Goal: Information Seeking & Learning: Find specific fact

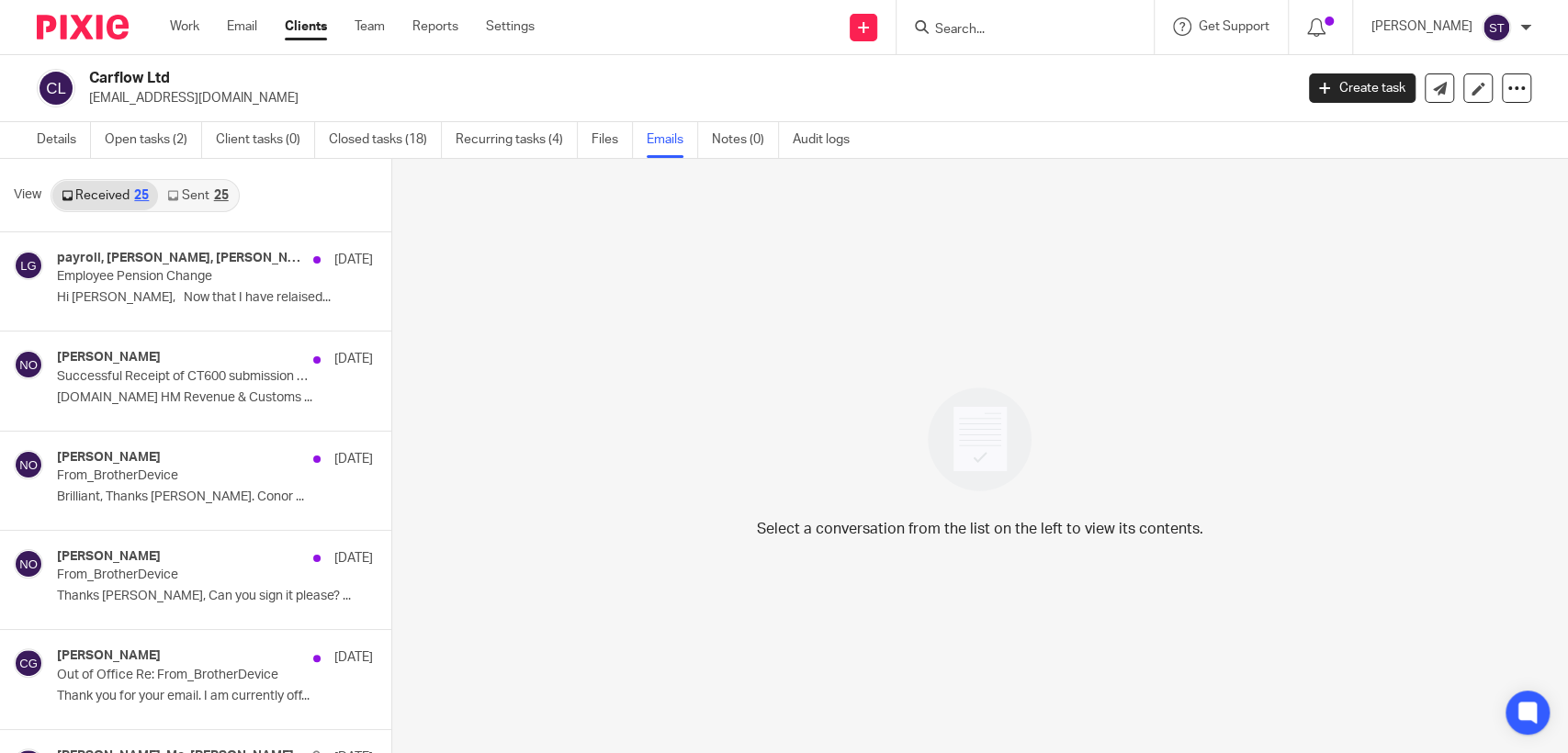
click at [999, 31] on input "Search" at bounding box center [1016, 30] width 166 height 16
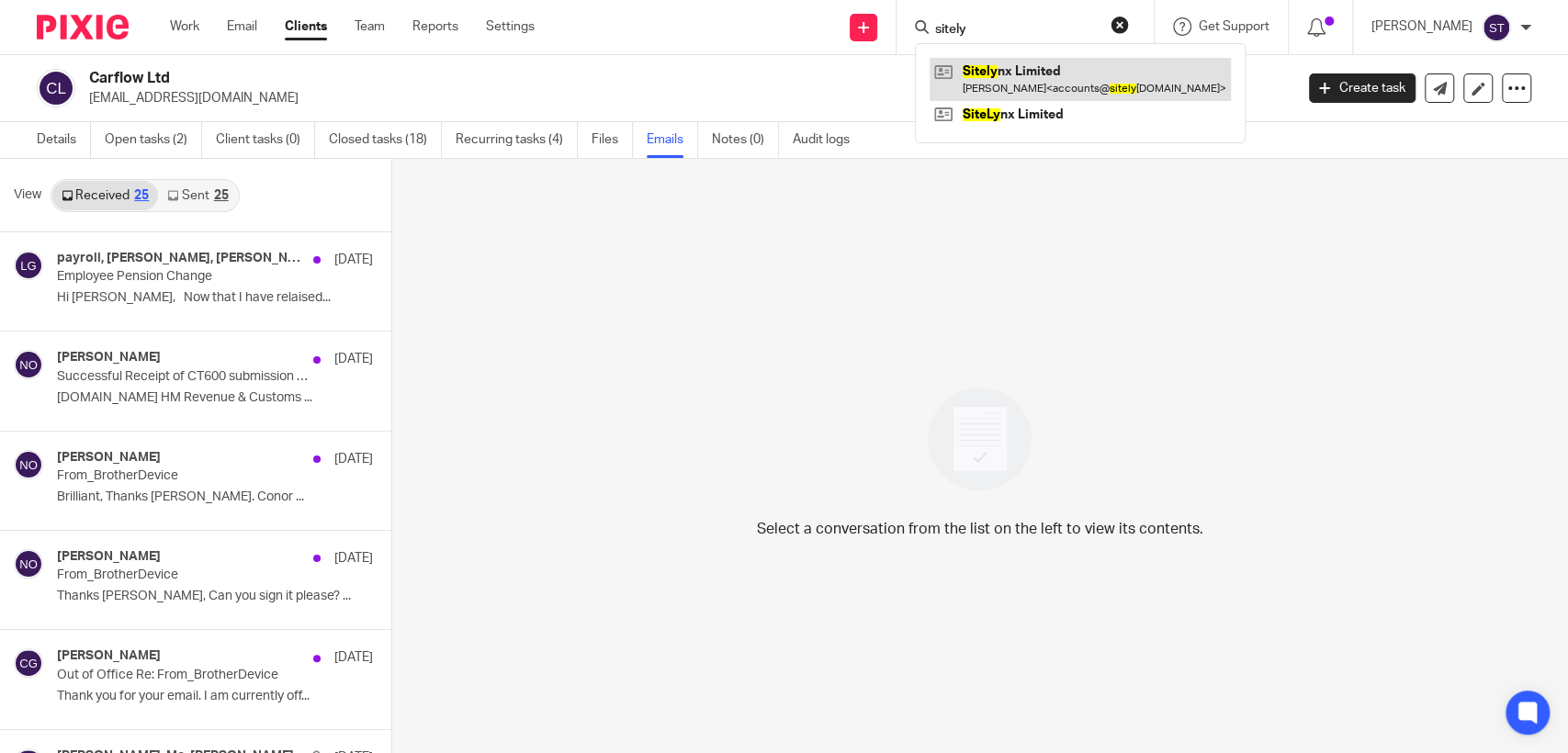
type input "sitely"
click at [1064, 81] on link at bounding box center [1081, 79] width 302 height 42
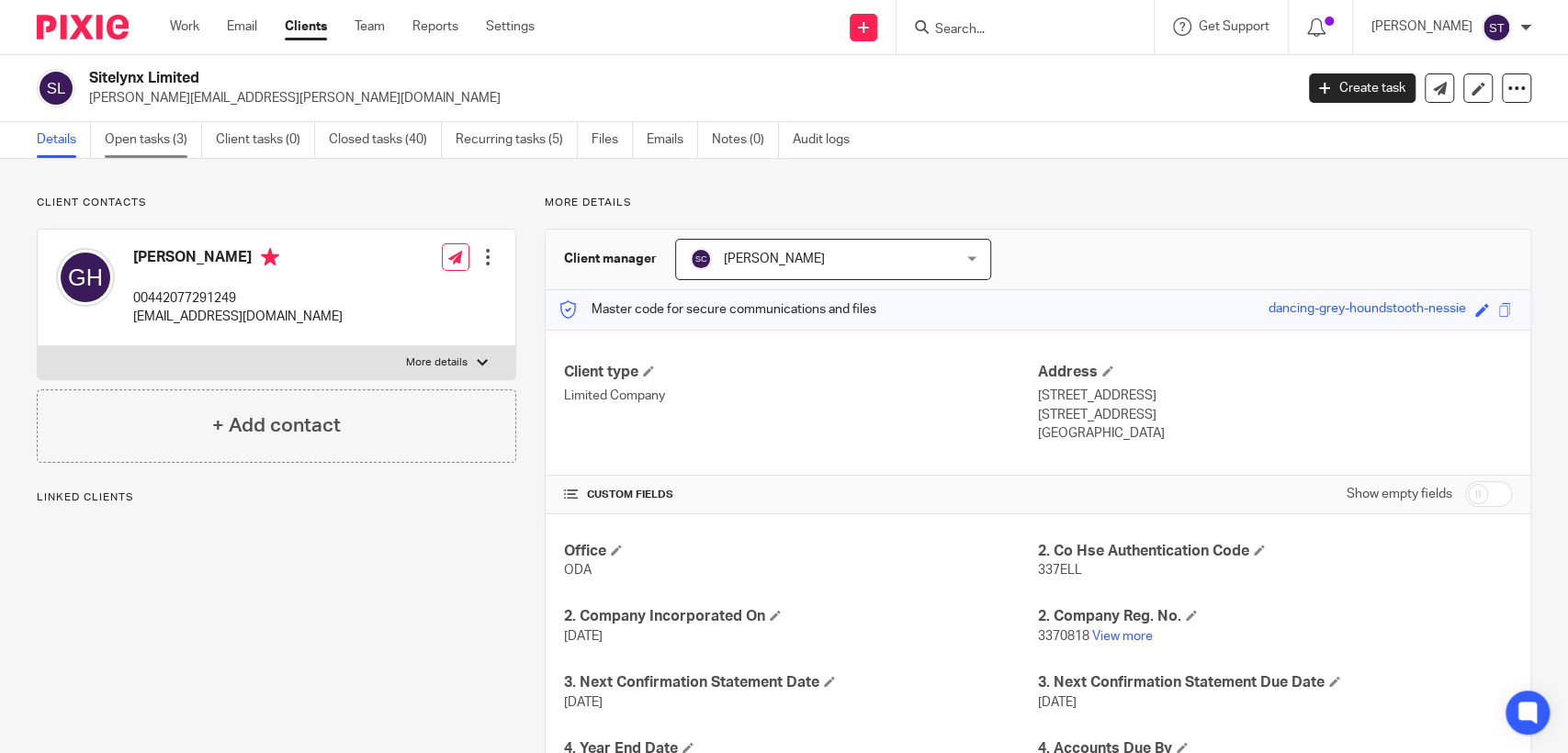
click at [155, 145] on link "Open tasks (3)" at bounding box center [153, 140] width 97 height 36
click at [164, 138] on link "Open tasks (3)" at bounding box center [153, 140] width 97 height 36
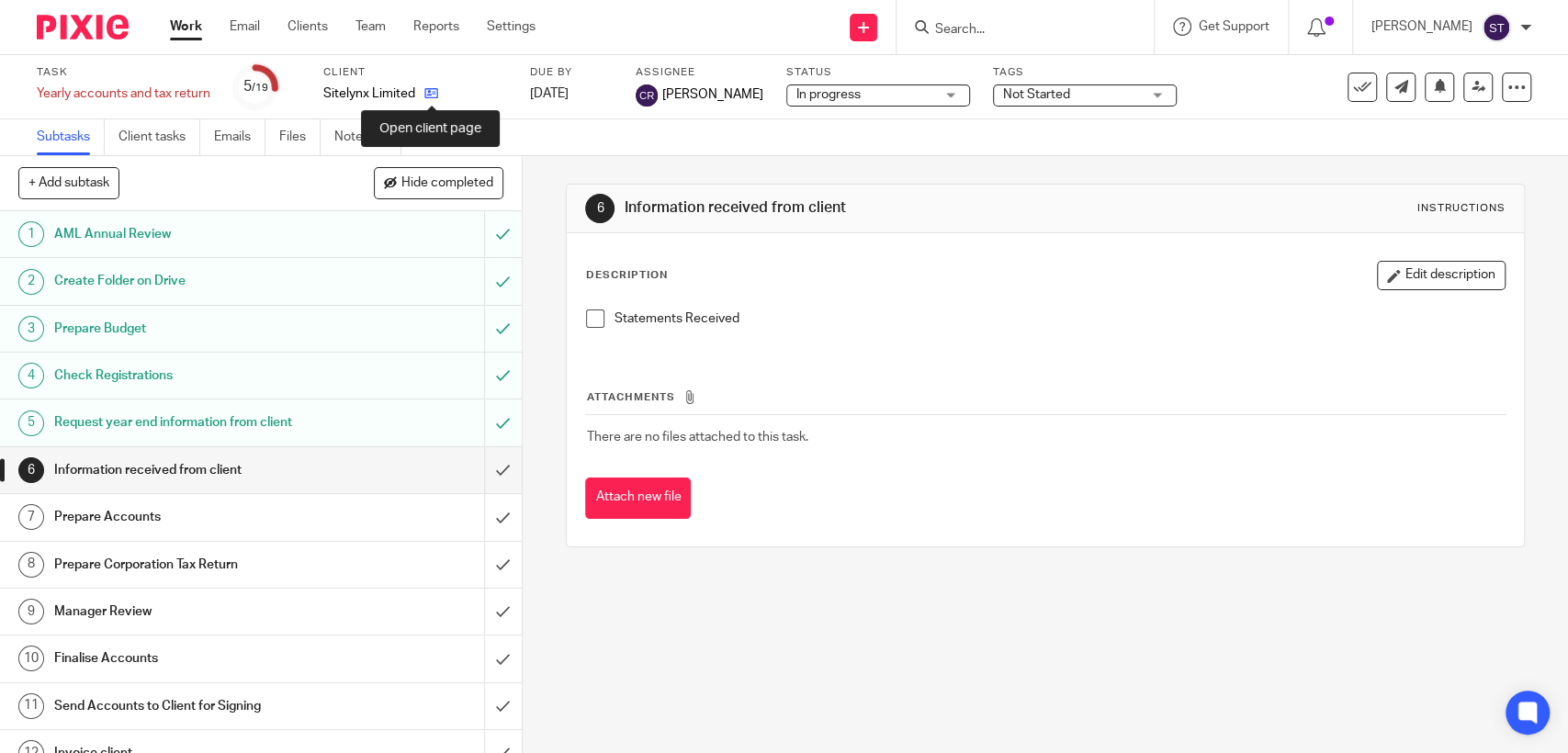
click at [432, 92] on icon at bounding box center [431, 93] width 13 height 13
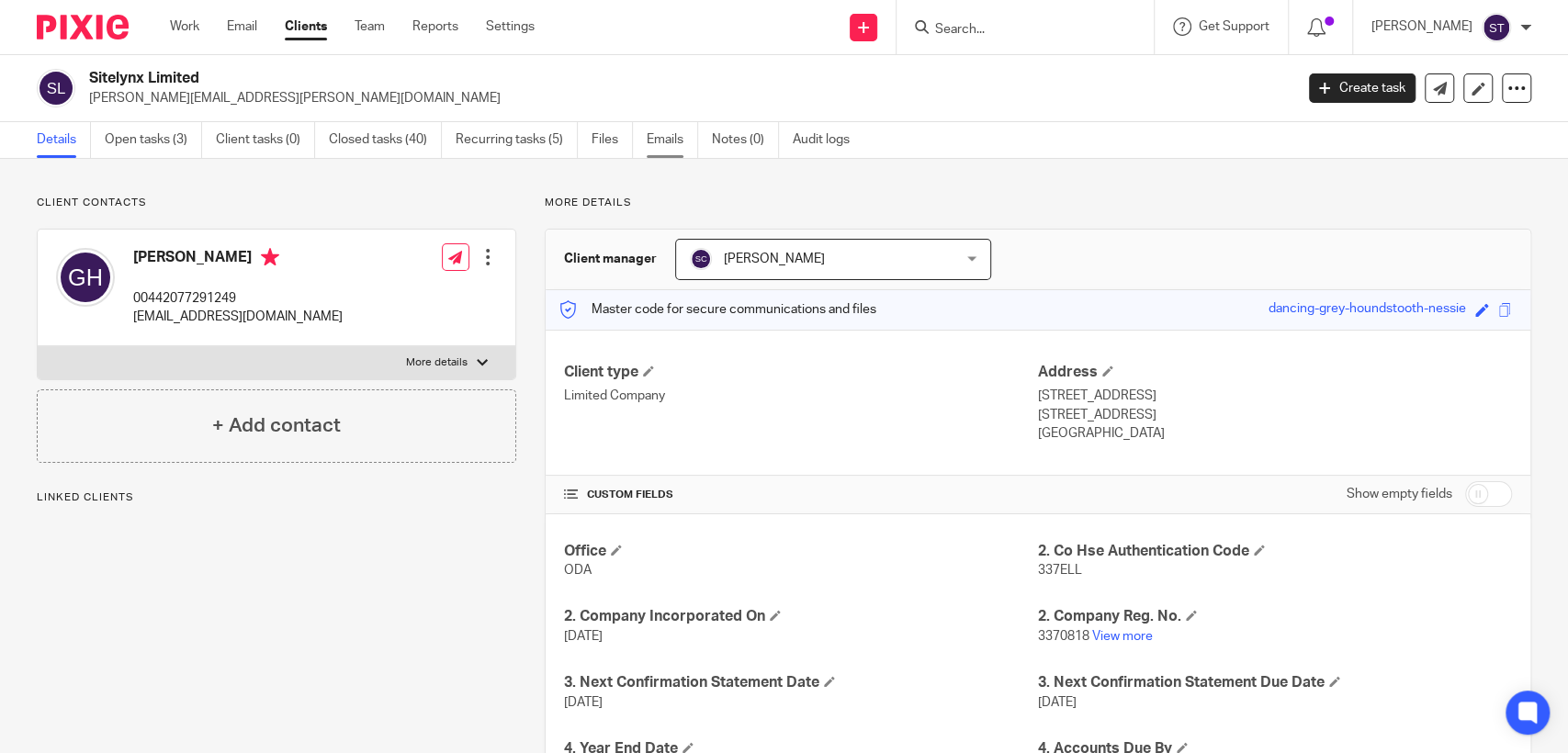
click at [663, 136] on link "Emails" at bounding box center [672, 140] width 51 height 36
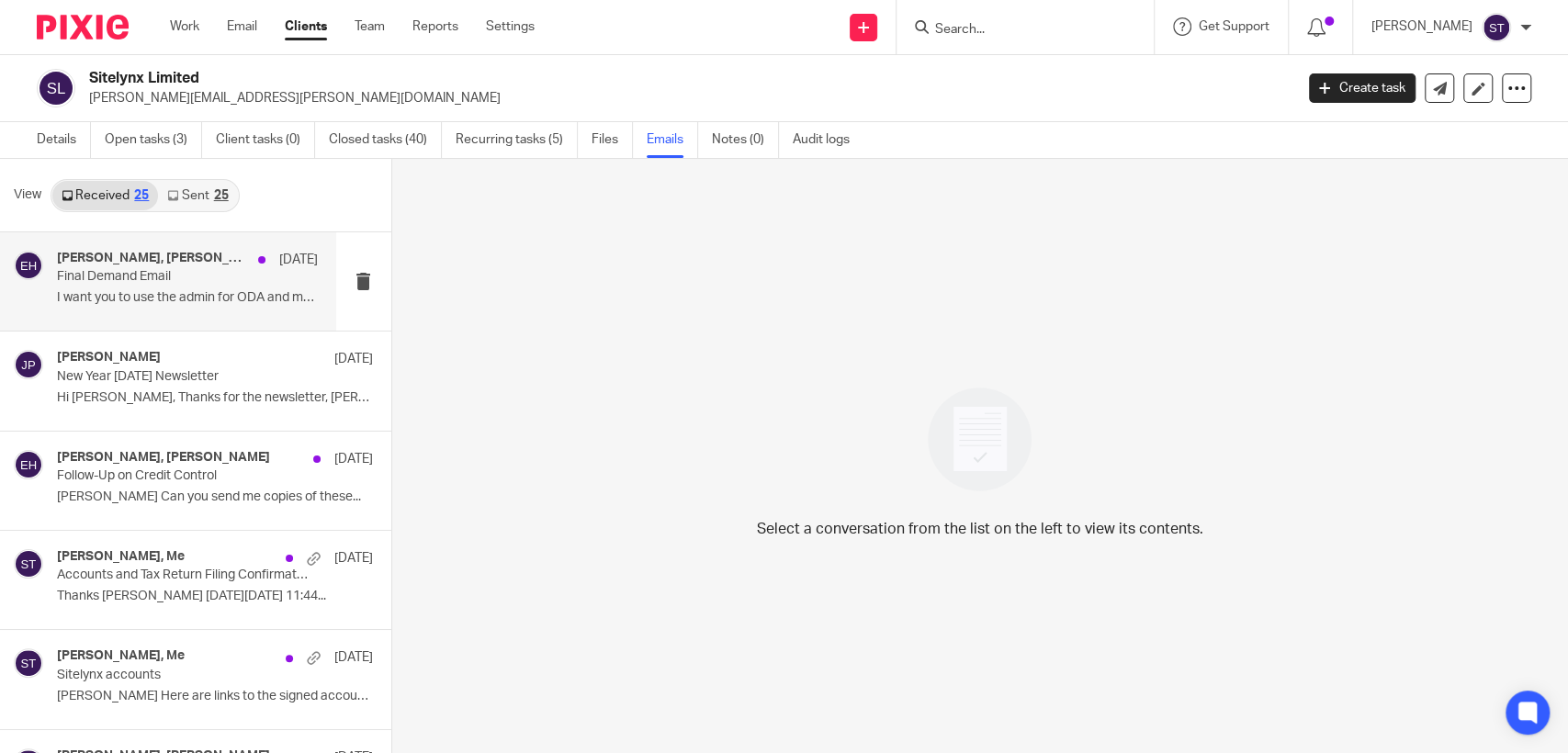
click at [165, 290] on p "I want you to use the admin for ODA and mail..." at bounding box center [188, 298] width 261 height 15
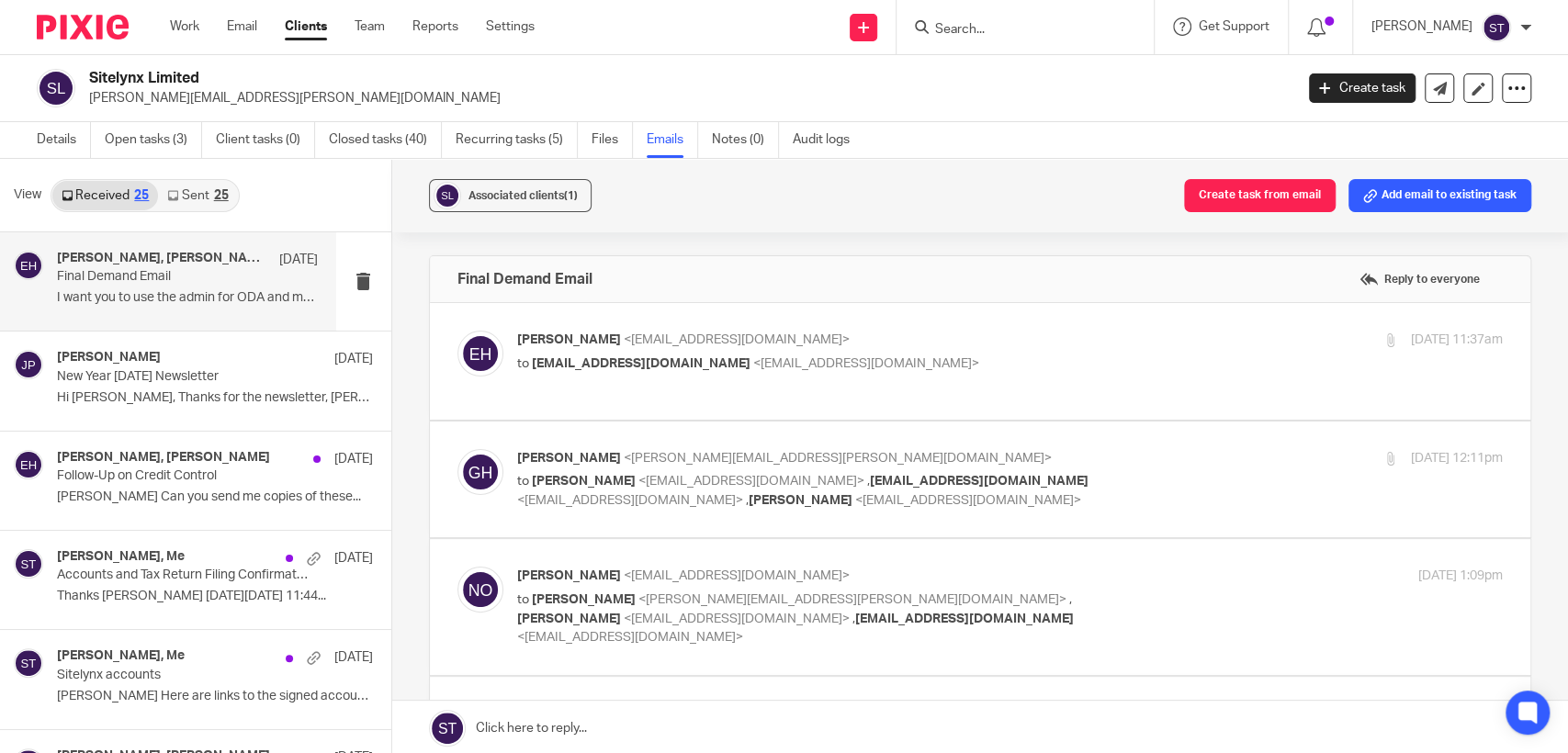
click at [729, 342] on span "<[EMAIL_ADDRESS][DOMAIN_NAME]>" at bounding box center [736, 340] width 226 height 13
checkbox input "true"
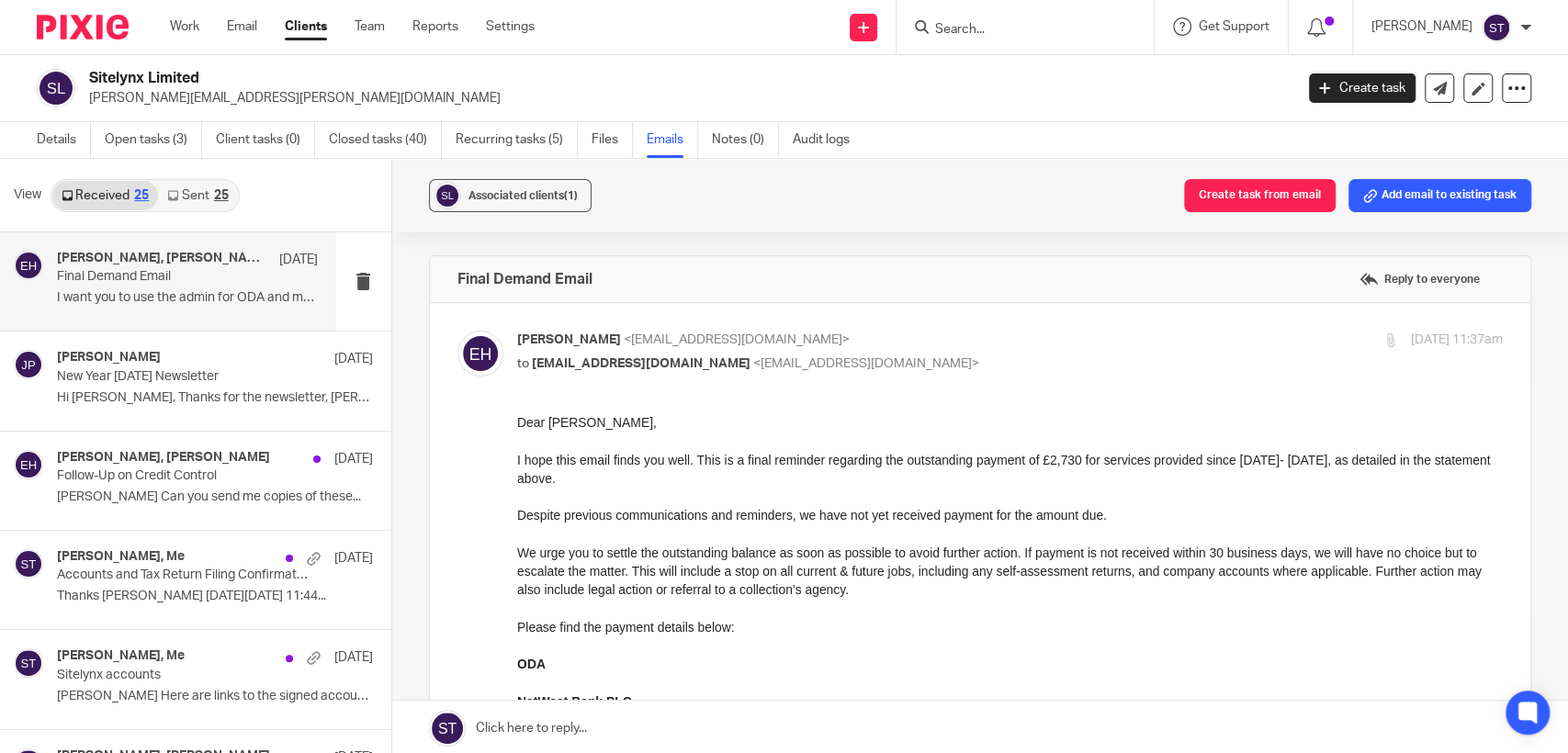
click at [198, 188] on link "Sent 25" at bounding box center [197, 195] width 79 height 30
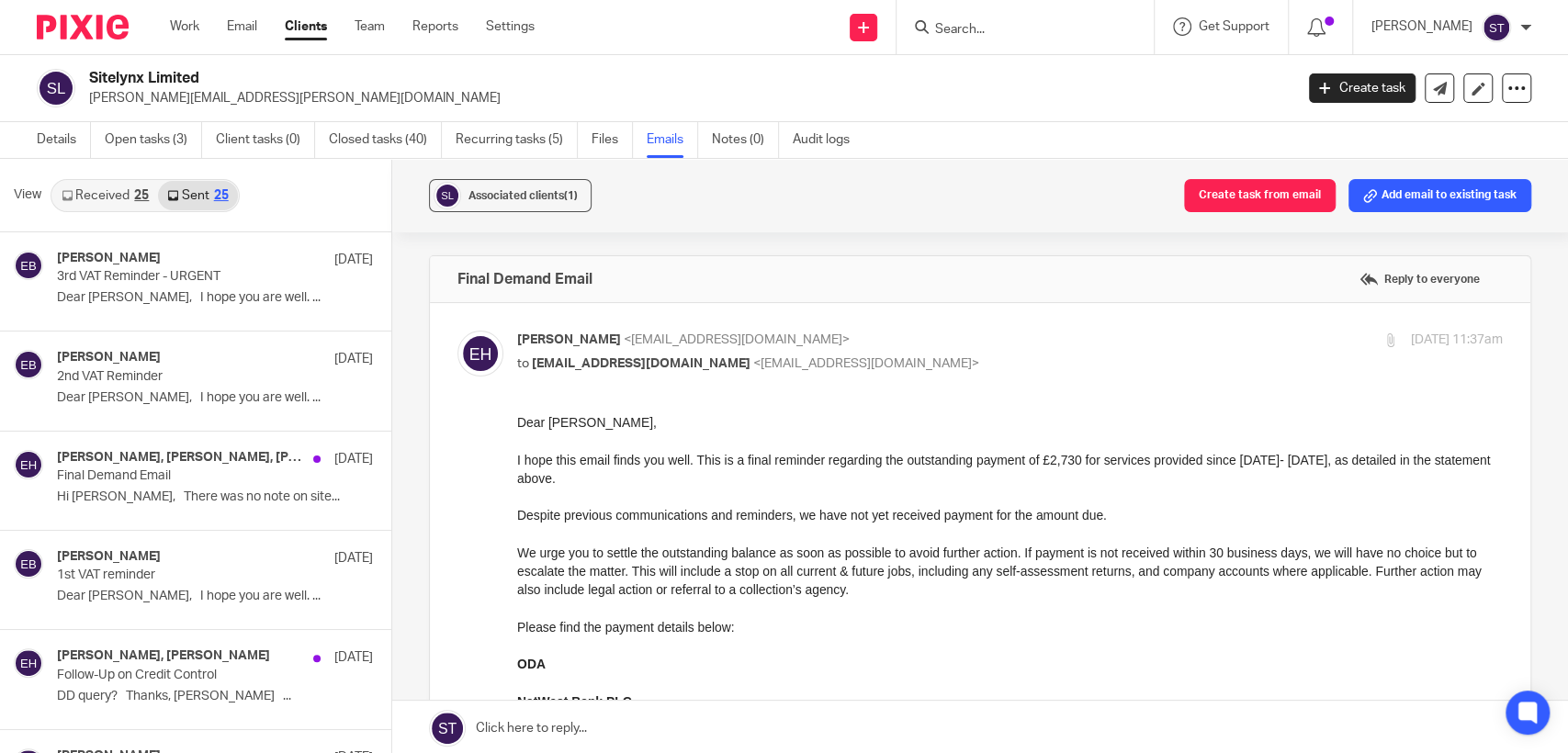
click at [1022, 23] on input "Search" at bounding box center [1016, 30] width 166 height 16
type input "sitey"
click at [1051, 109] on link at bounding box center [1081, 114] width 302 height 28
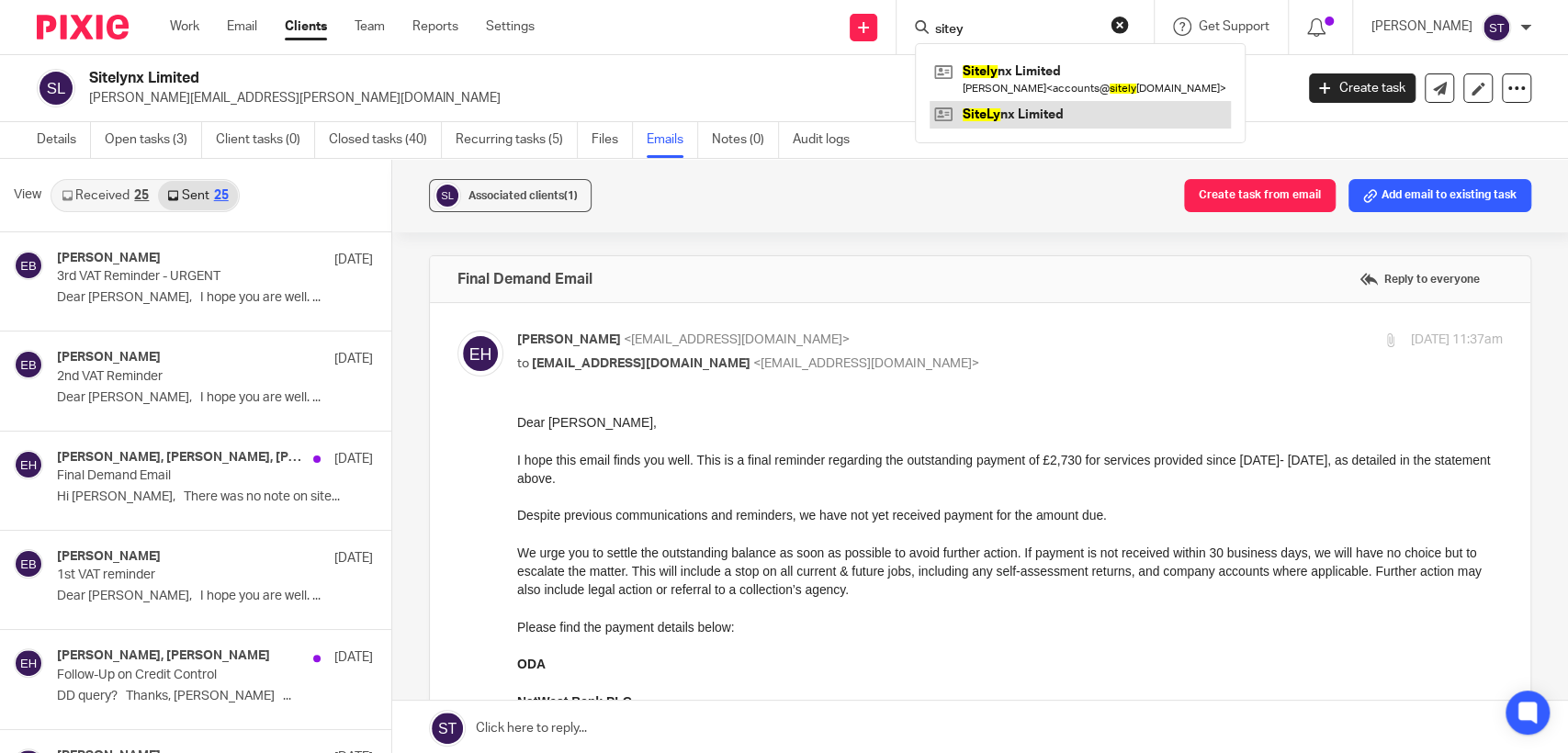
click at [1051, 120] on link at bounding box center [1081, 114] width 302 height 28
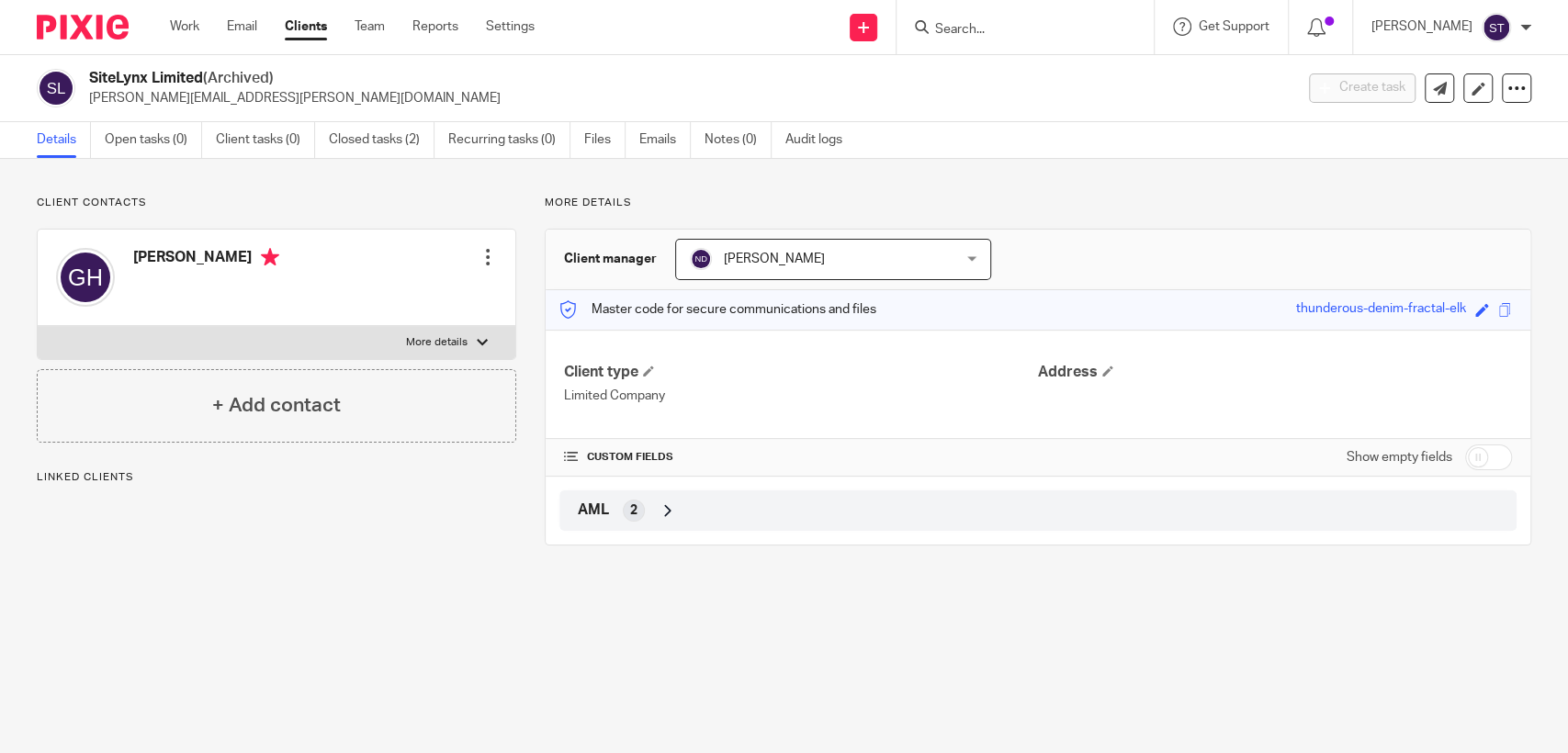
click at [639, 145] on ul "Details Open tasks (0) Client tasks (0) Closed tasks (2) Recurring tasks (0) Fi…" at bounding box center [453, 140] width 833 height 36
click at [661, 130] on link "Emails" at bounding box center [665, 140] width 51 height 36
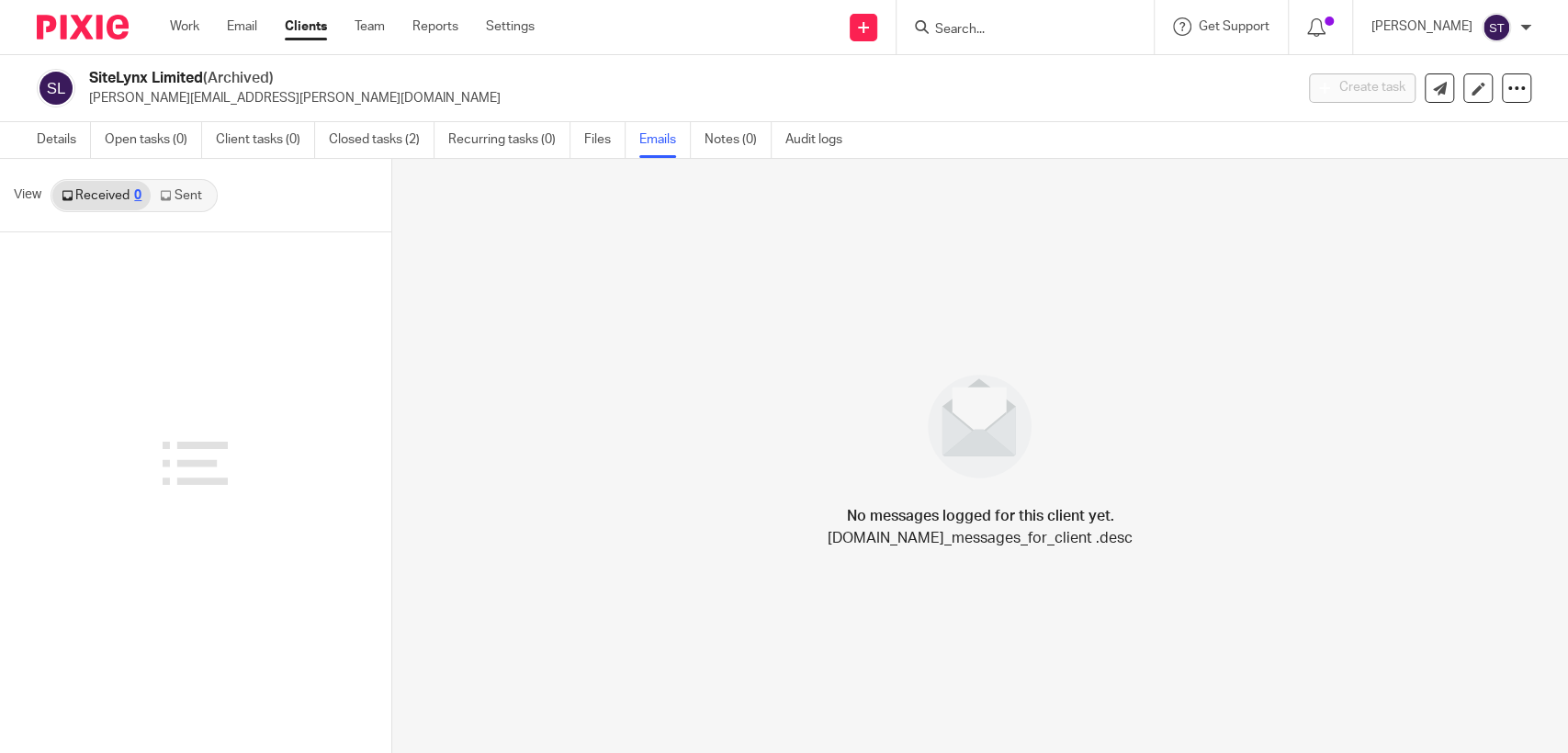
click at [1013, 30] on input "Search" at bounding box center [1016, 30] width 166 height 16
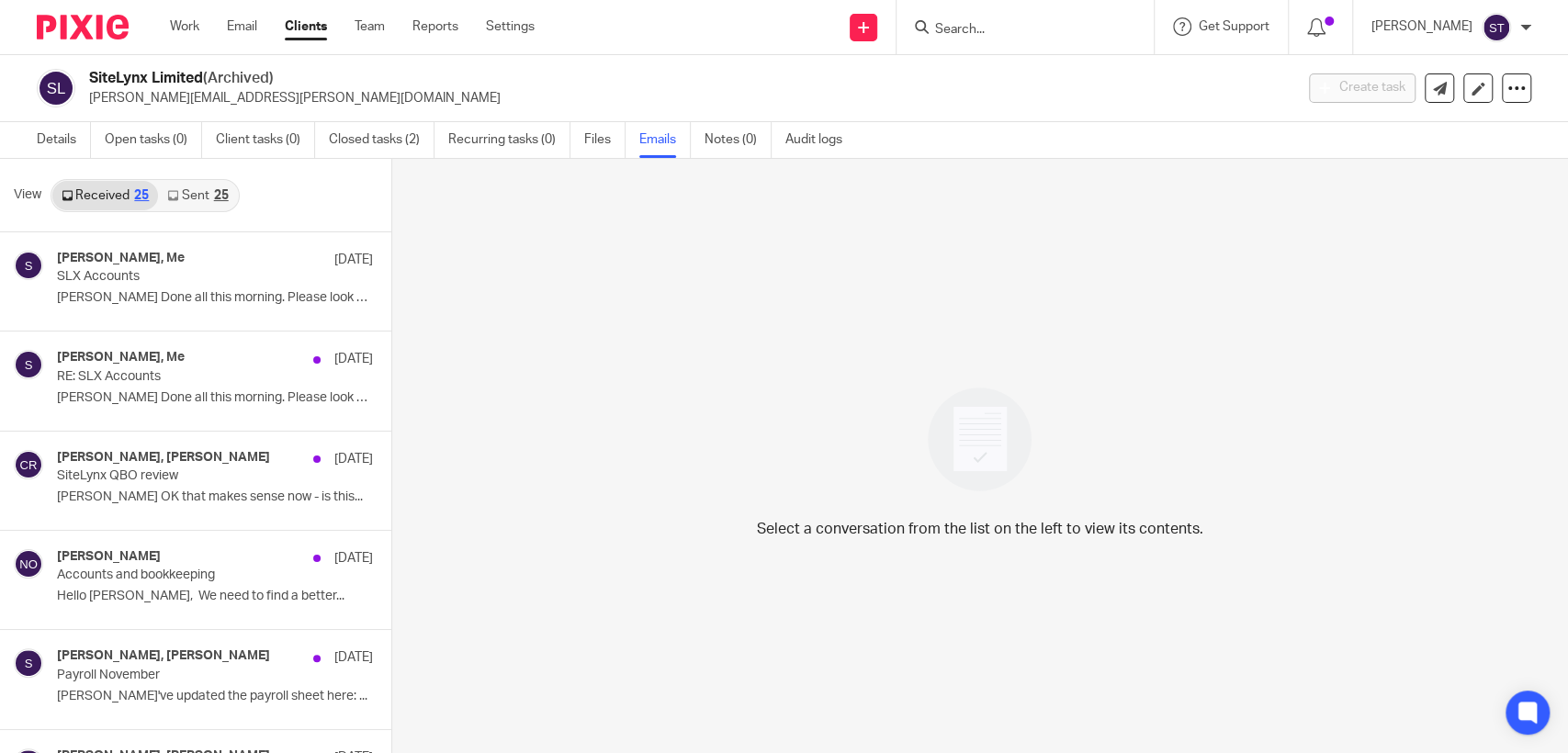
click at [1014, 35] on input "Search" at bounding box center [1016, 30] width 166 height 16
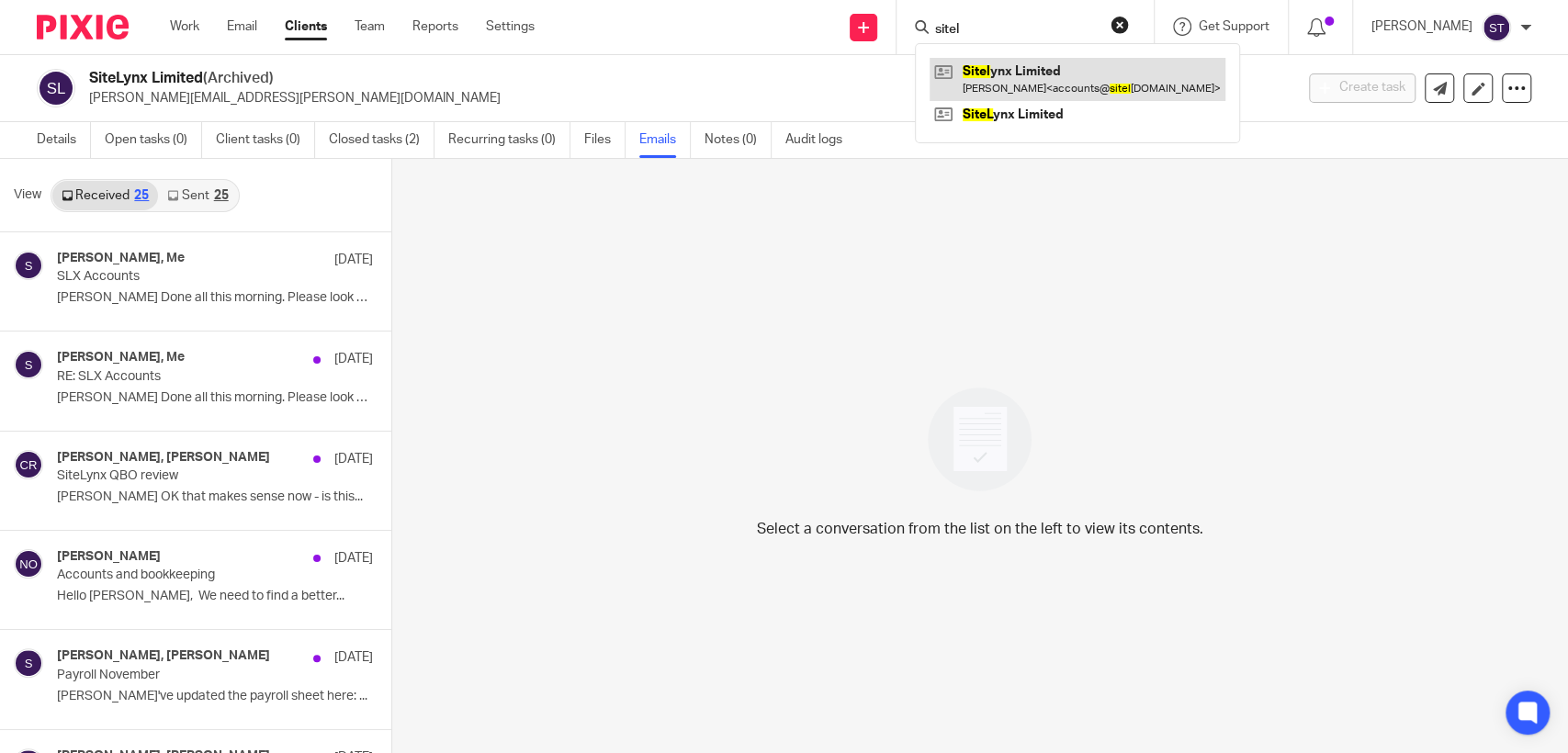
type input "sitel"
click at [1044, 75] on link at bounding box center [1078, 79] width 296 height 42
click at [1042, 72] on link at bounding box center [1078, 79] width 296 height 42
click at [1018, 68] on link at bounding box center [1078, 79] width 296 height 42
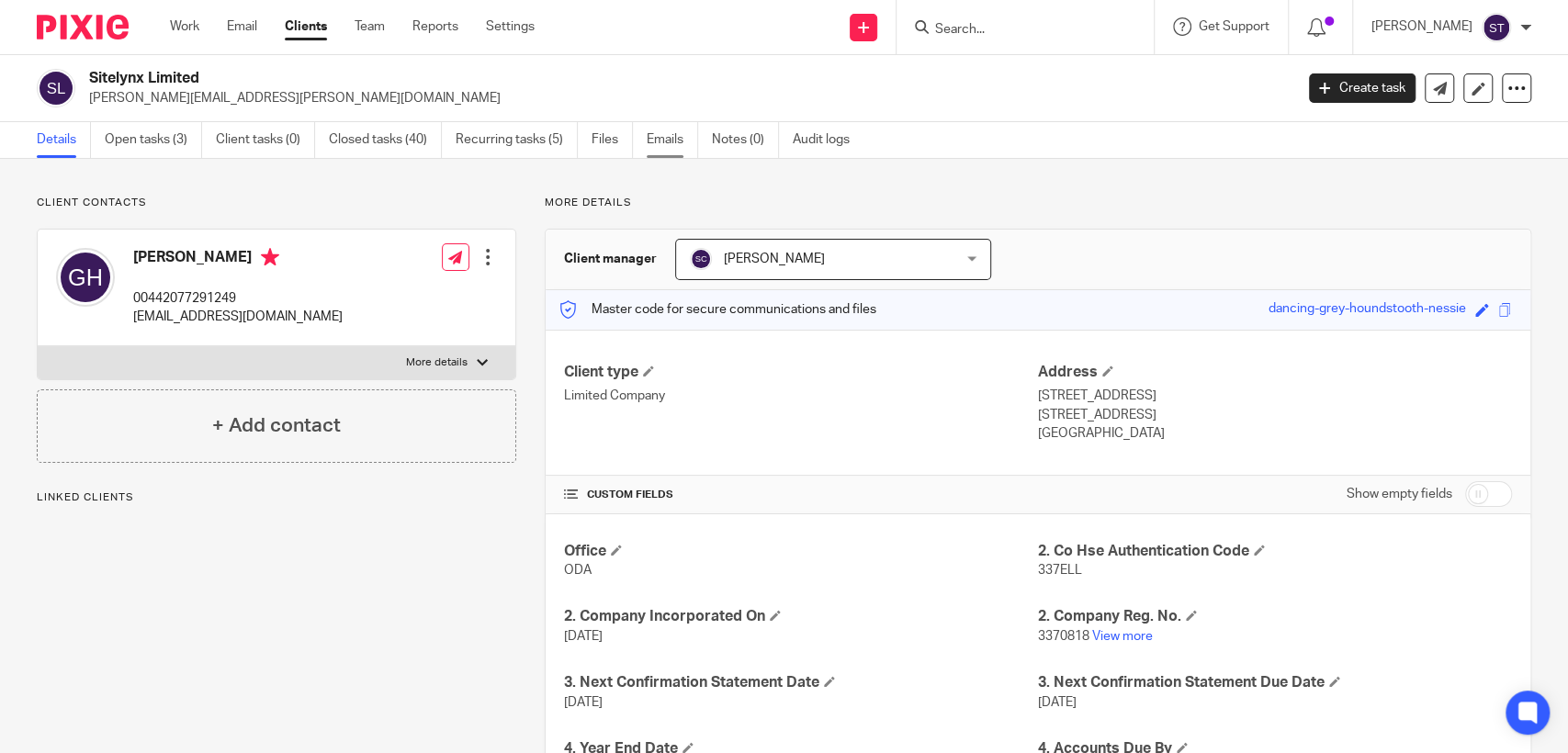
click at [658, 138] on link "Emails" at bounding box center [672, 140] width 51 height 36
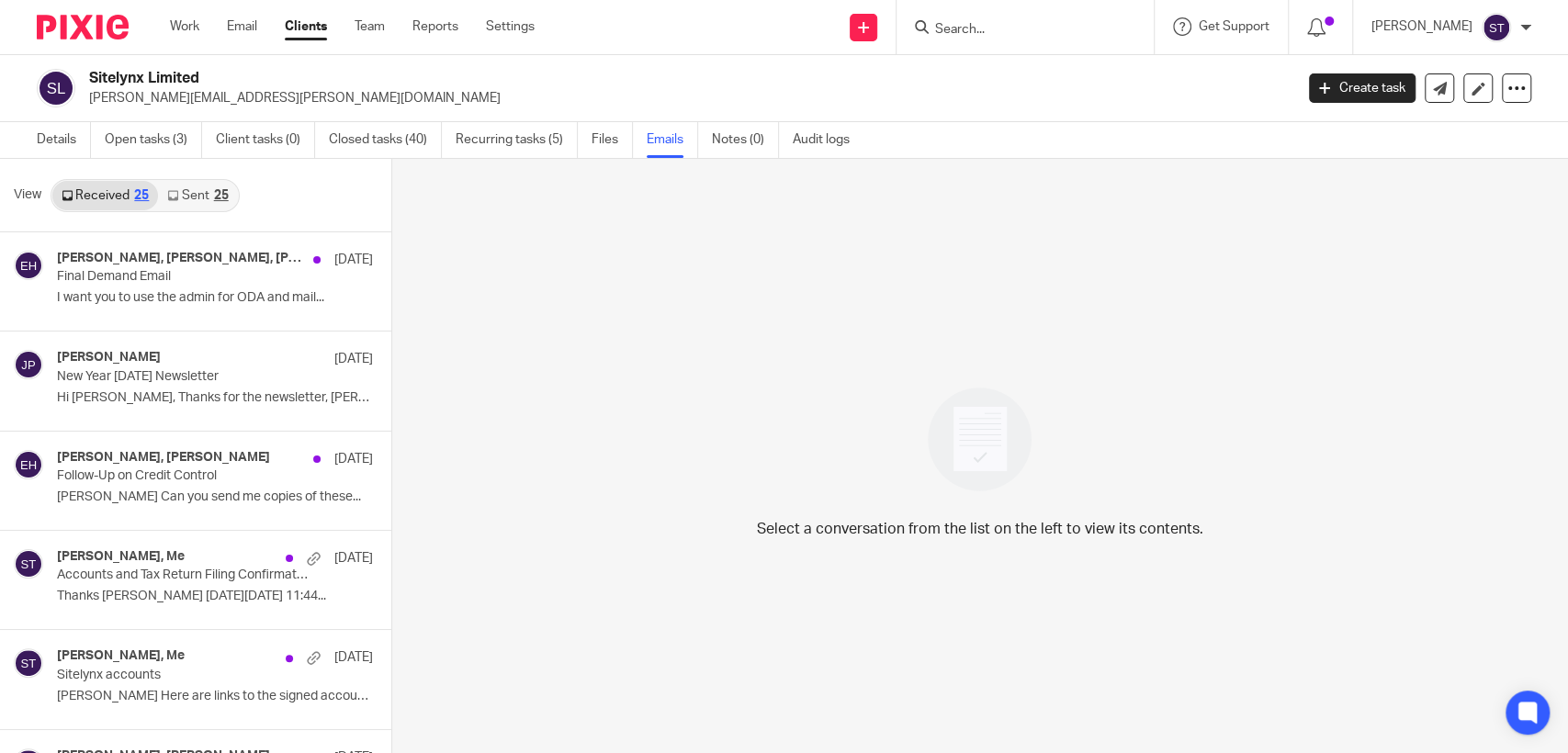
click at [208, 200] on link "Sent 25" at bounding box center [197, 195] width 79 height 30
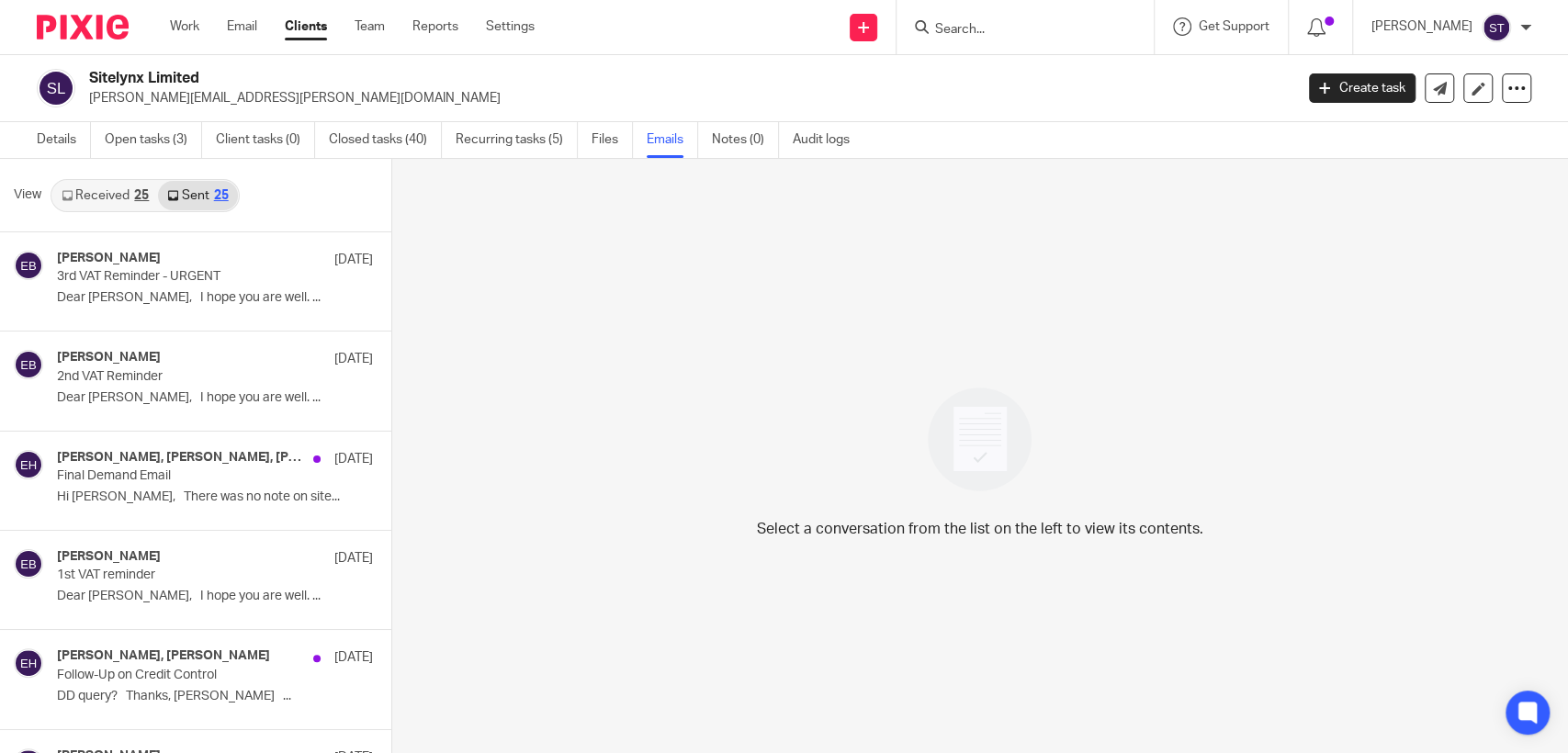
scroll to position [2, 0]
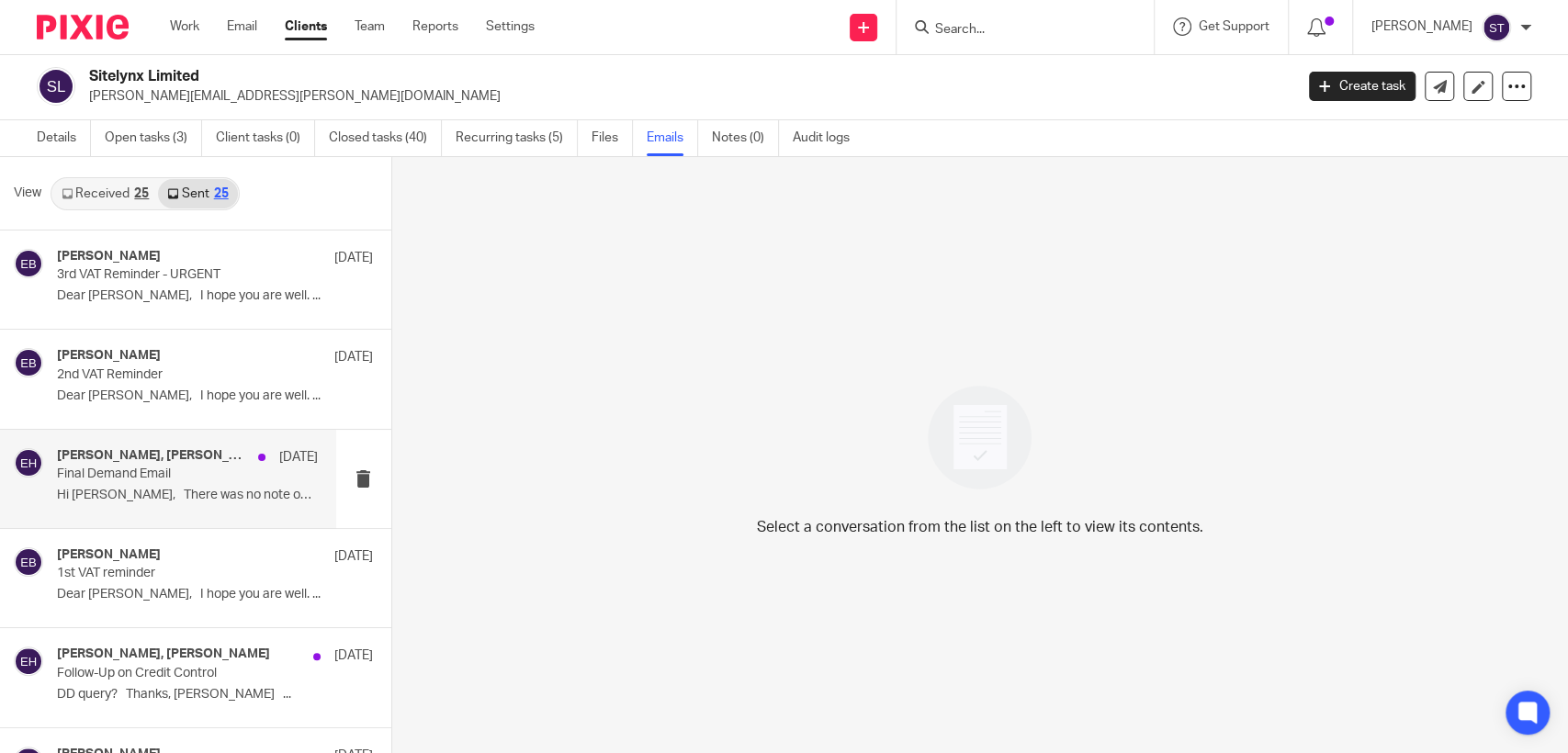
click at [170, 467] on p "Final Demand Email" at bounding box center [161, 474] width 208 height 15
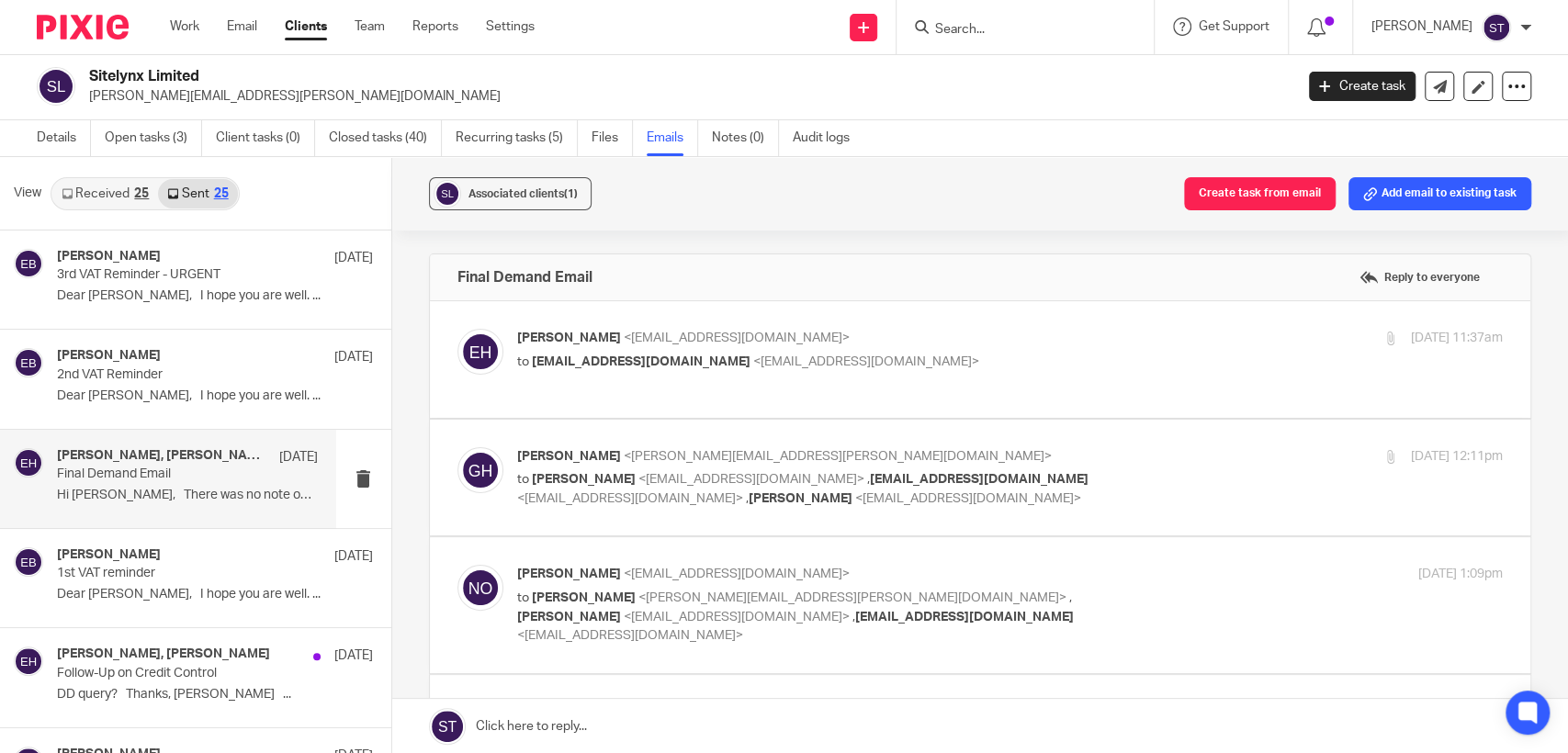
scroll to position [0, 0]
click at [674, 347] on div "[PERSON_NAME] <[EMAIL_ADDRESS][DOMAIN_NAME]> to [EMAIL_ADDRESS][DOMAIN_NAME] <[…" at bounding box center [845, 349] width 658 height 42
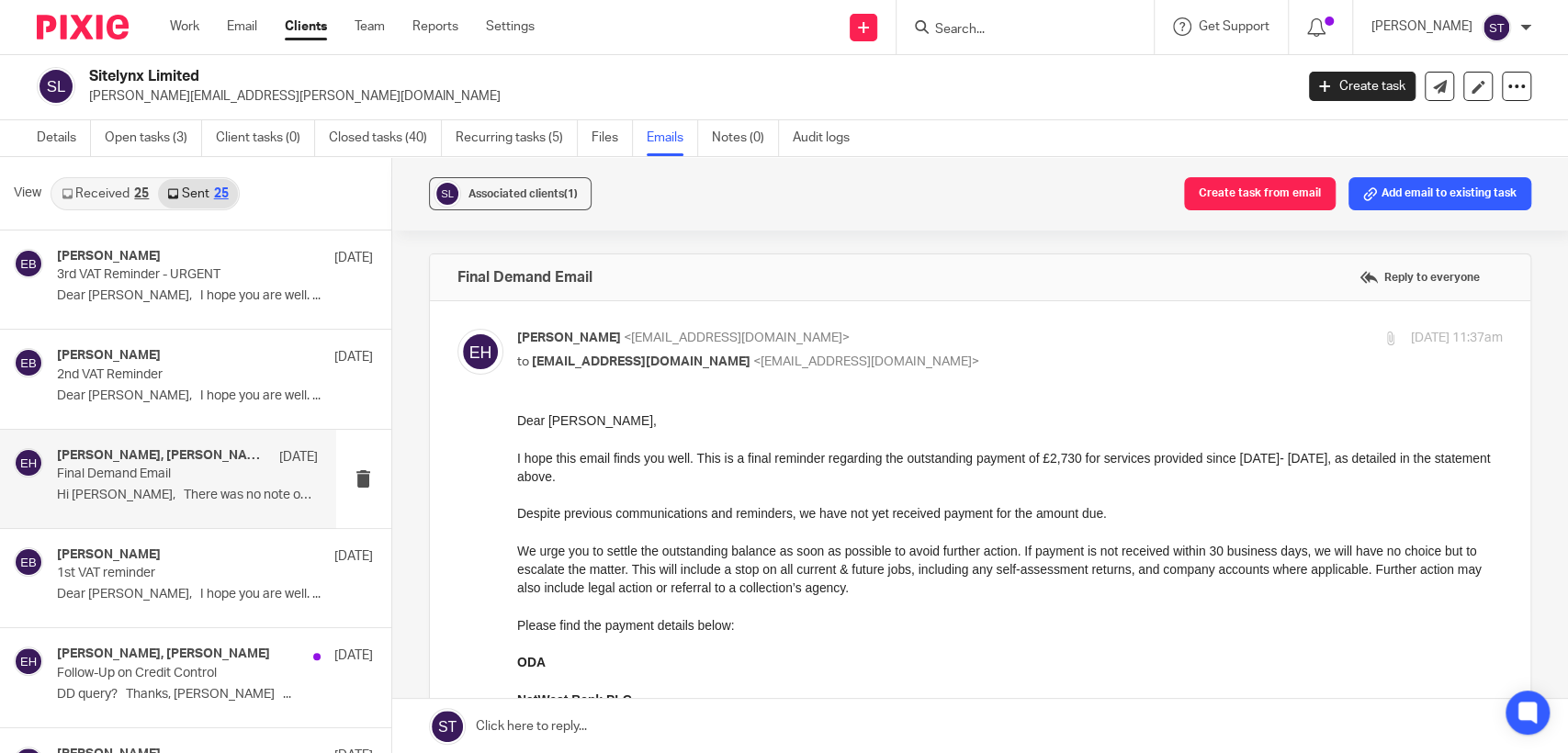
click at [674, 347] on div "[PERSON_NAME] <[EMAIL_ADDRESS][DOMAIN_NAME]> to [EMAIL_ADDRESS][DOMAIN_NAME] <[…" at bounding box center [845, 349] width 658 height 42
checkbox input "false"
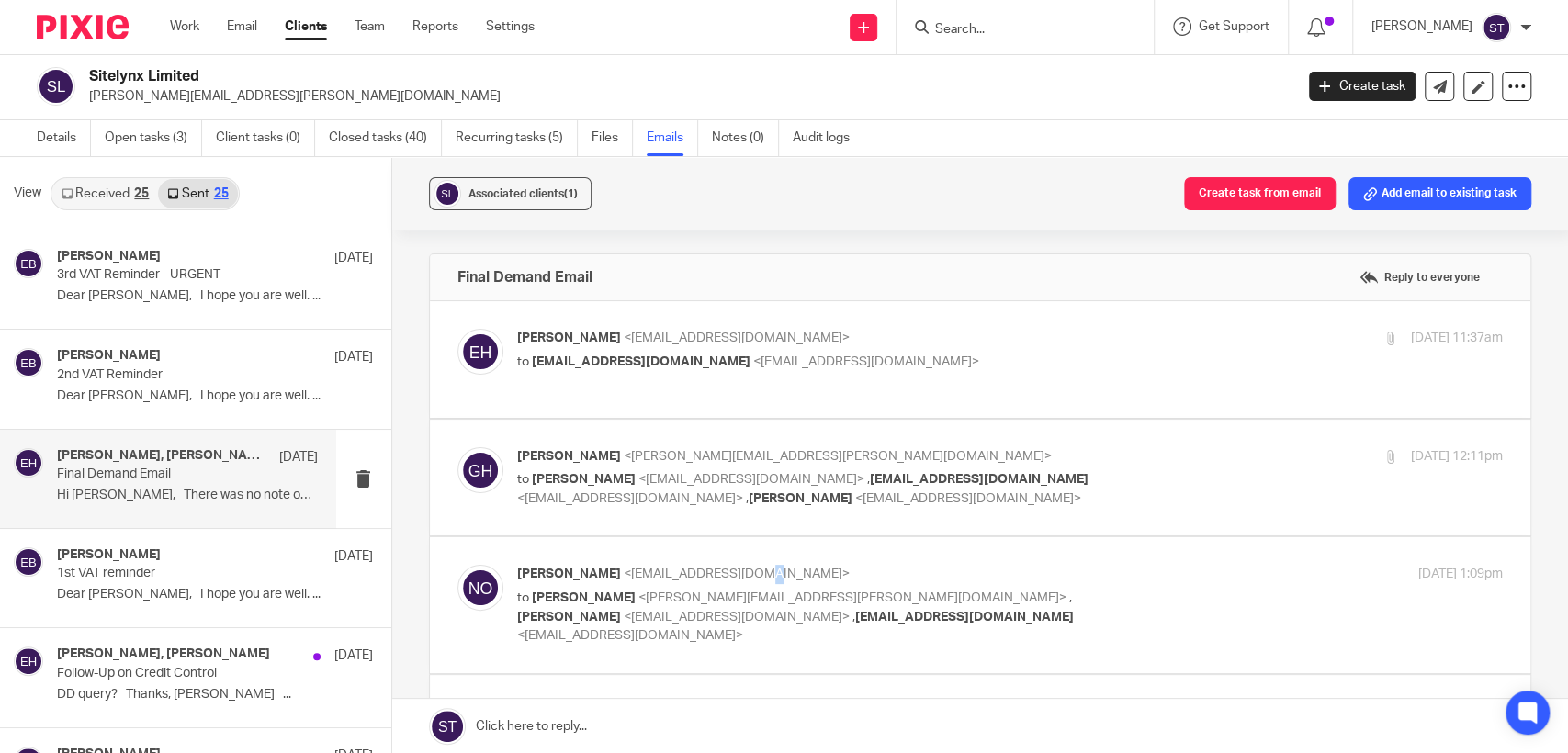
click at [738, 577] on span "<[EMAIL_ADDRESS][DOMAIN_NAME]>" at bounding box center [736, 574] width 226 height 13
click at [713, 589] on p "to [PERSON_NAME] <[PERSON_NAME][EMAIL_ADDRESS][PERSON_NAME][DOMAIN_NAME]> , [PE…" at bounding box center [845, 618] width 658 height 57
checkbox input "true"
click at [715, 488] on p "to [PERSON_NAME] <[EMAIL_ADDRESS][DOMAIN_NAME]> , [EMAIL_ADDRESS][DOMAIN_NAME] …" at bounding box center [845, 489] width 658 height 38
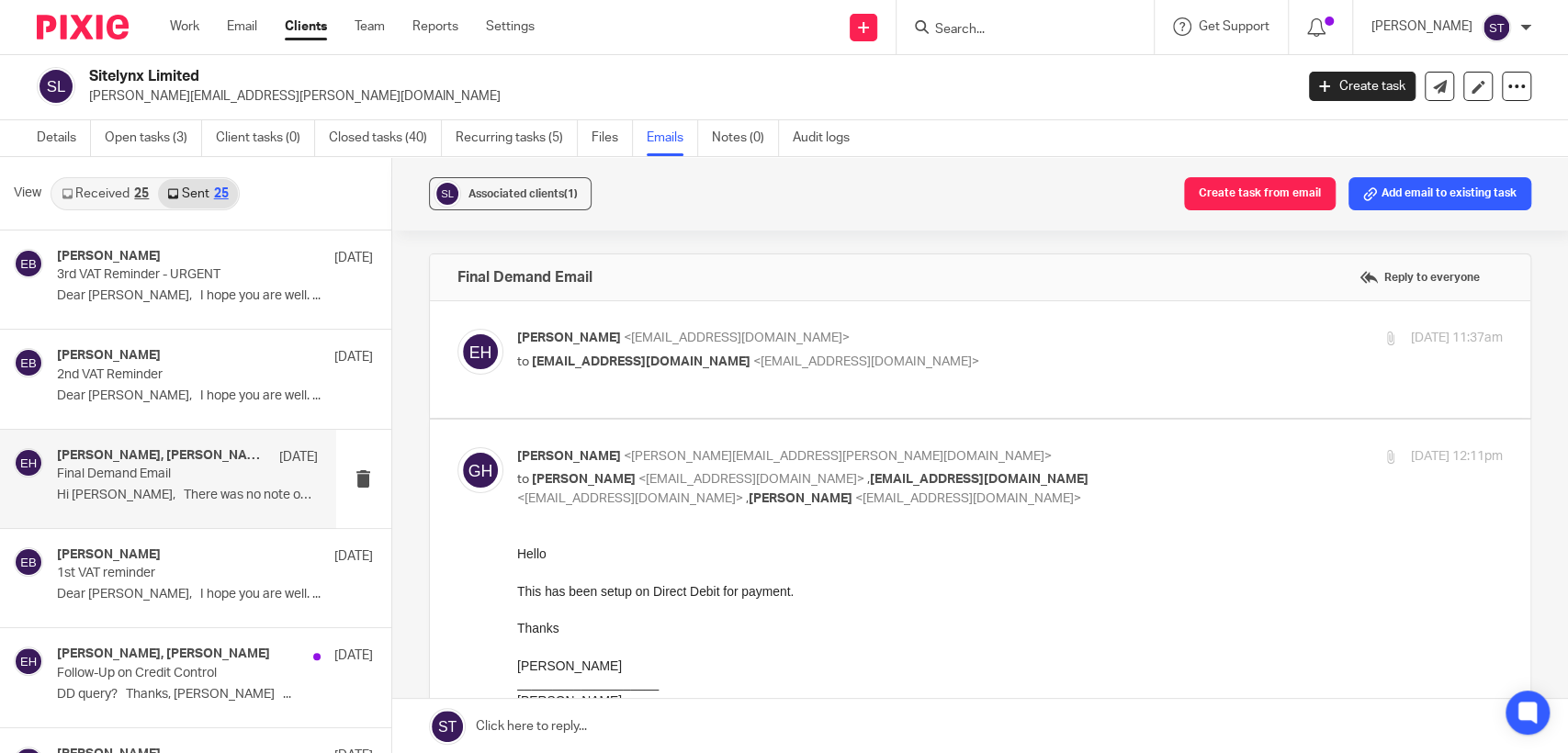
click at [715, 488] on p "to [PERSON_NAME] <[EMAIL_ADDRESS][DOMAIN_NAME]> , [EMAIL_ADDRESS][DOMAIN_NAME] …" at bounding box center [845, 489] width 658 height 38
checkbox input "false"
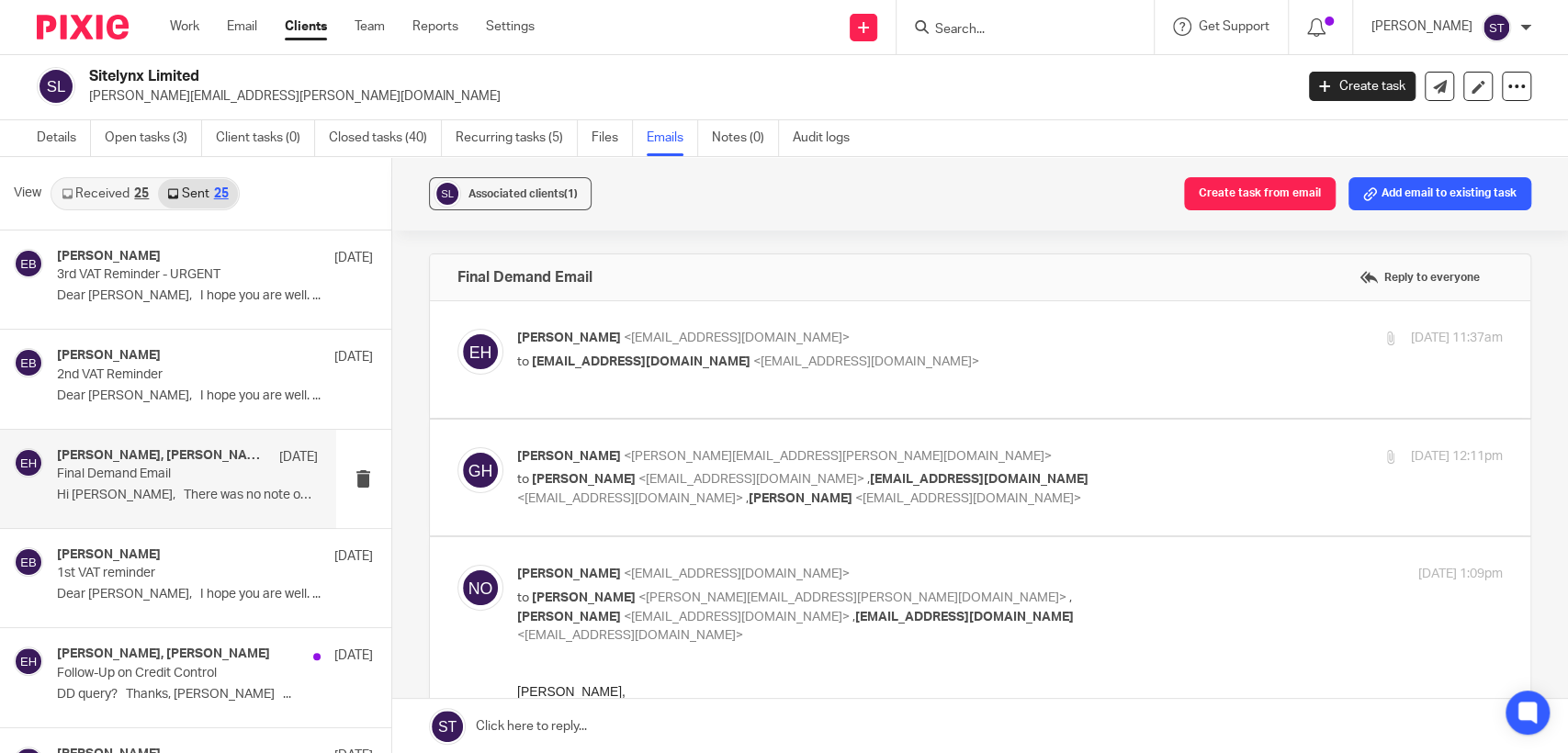
click at [722, 580] on p "[PERSON_NAME] <[EMAIL_ADDRESS][DOMAIN_NAME]>" at bounding box center [845, 574] width 658 height 19
checkbox input "false"
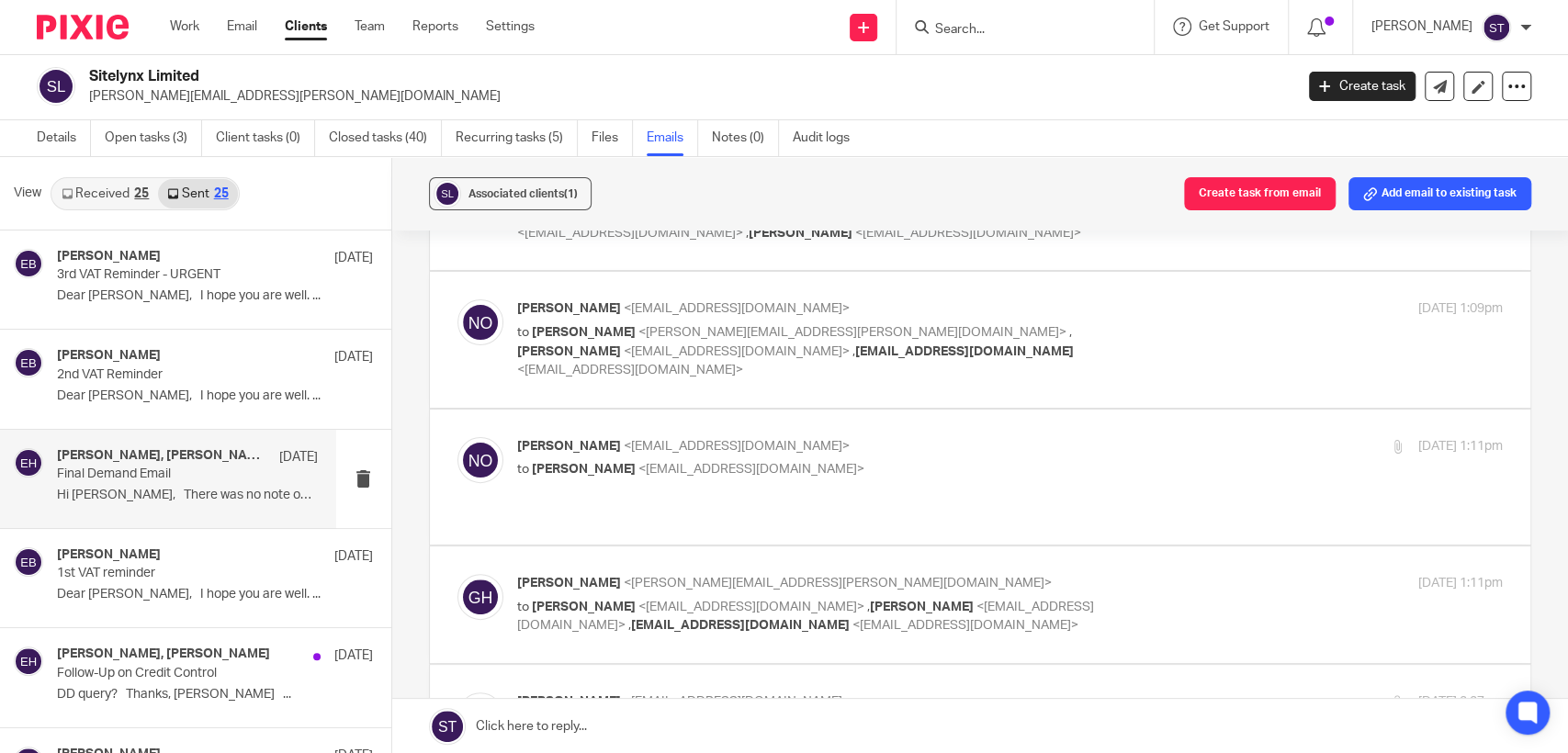
scroll to position [306, 0]
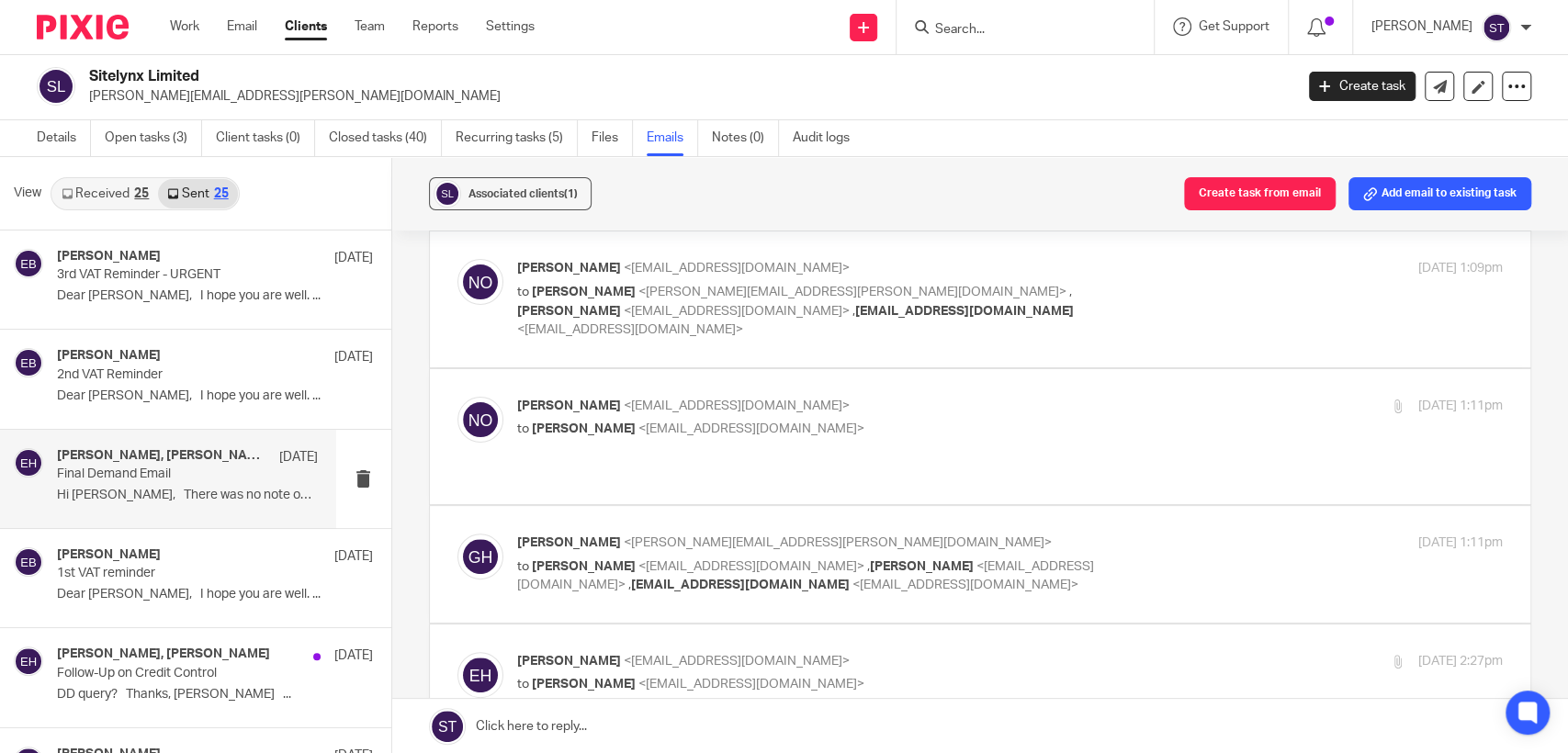
click at [716, 400] on span "<[EMAIL_ADDRESS][DOMAIN_NAME]>" at bounding box center [736, 406] width 226 height 13
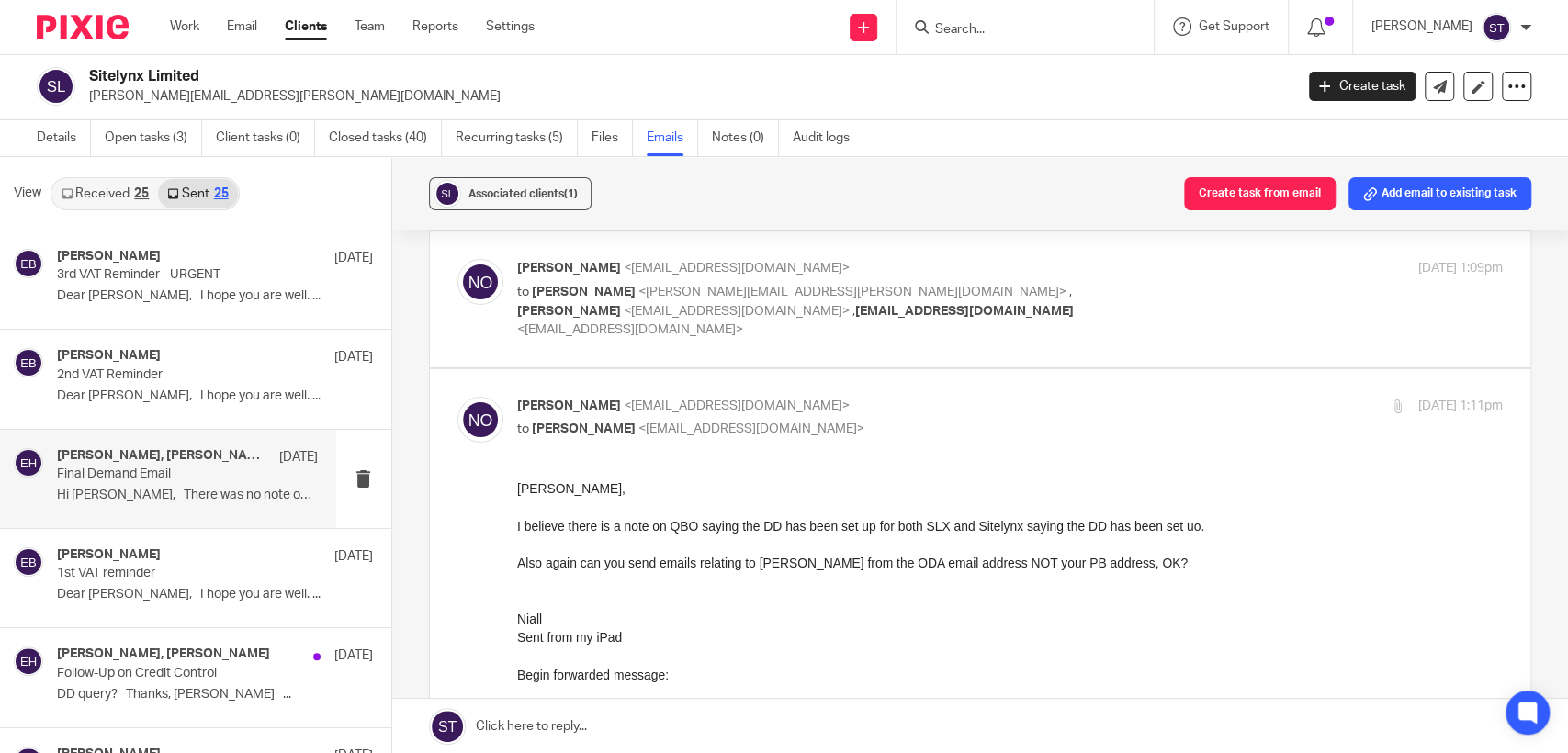
scroll to position [0, 0]
click at [716, 400] on span "<[EMAIL_ADDRESS][DOMAIN_NAME]>" at bounding box center [736, 406] width 226 height 13
checkbox input "false"
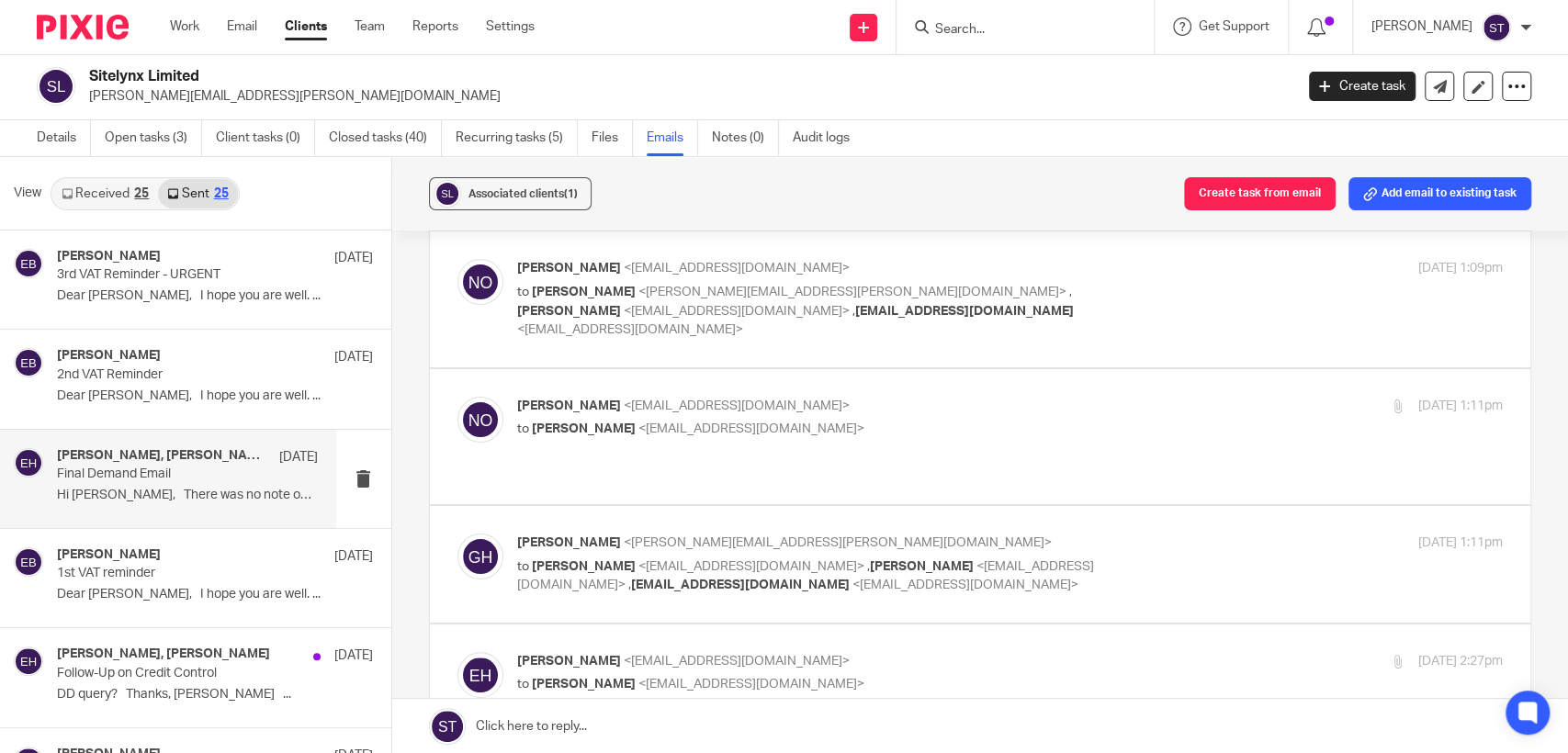
click at [721, 534] on p "[PERSON_NAME] <[PERSON_NAME][EMAIL_ADDRESS][PERSON_NAME][DOMAIN_NAME]>" at bounding box center [845, 544] width 658 height 19
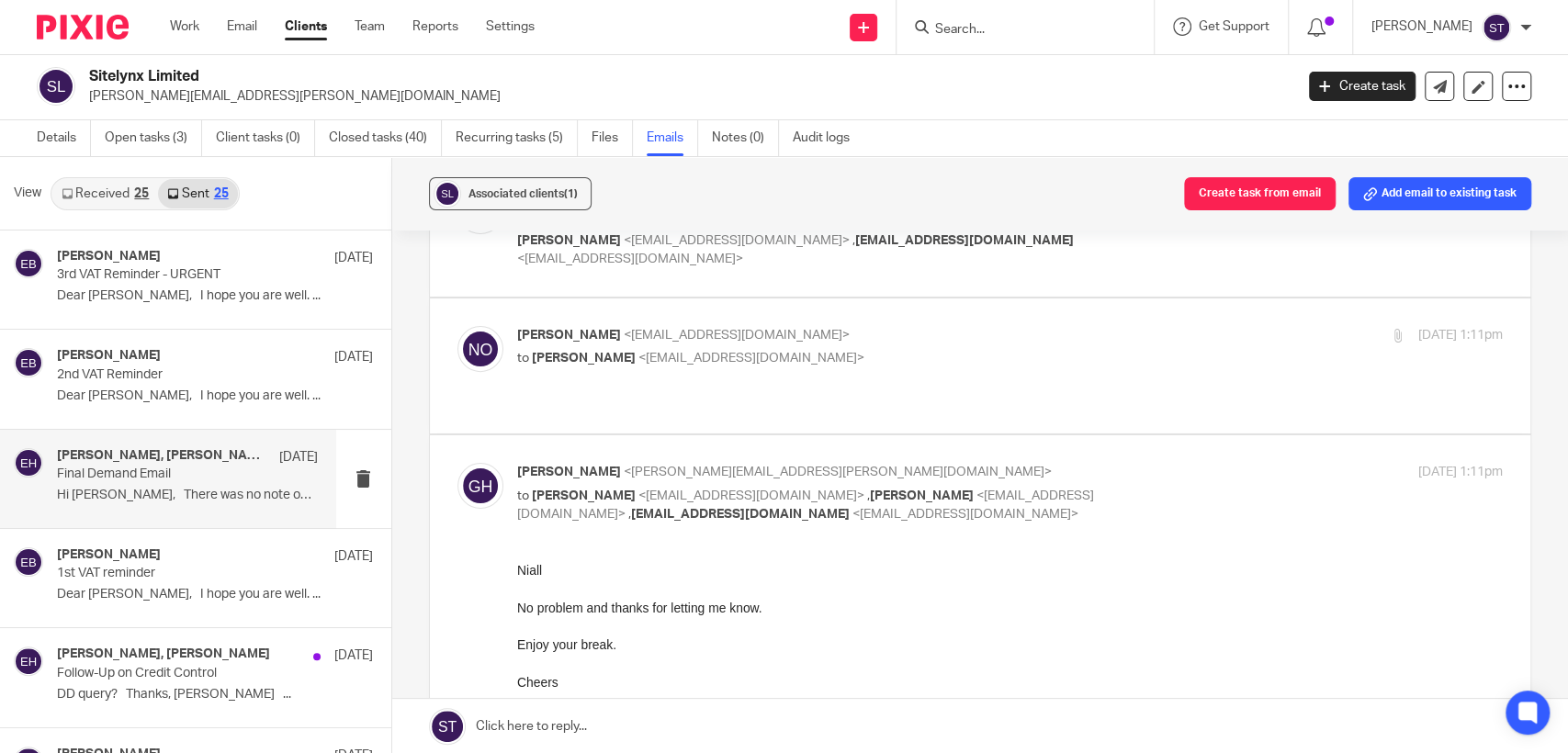
scroll to position [407, 0]
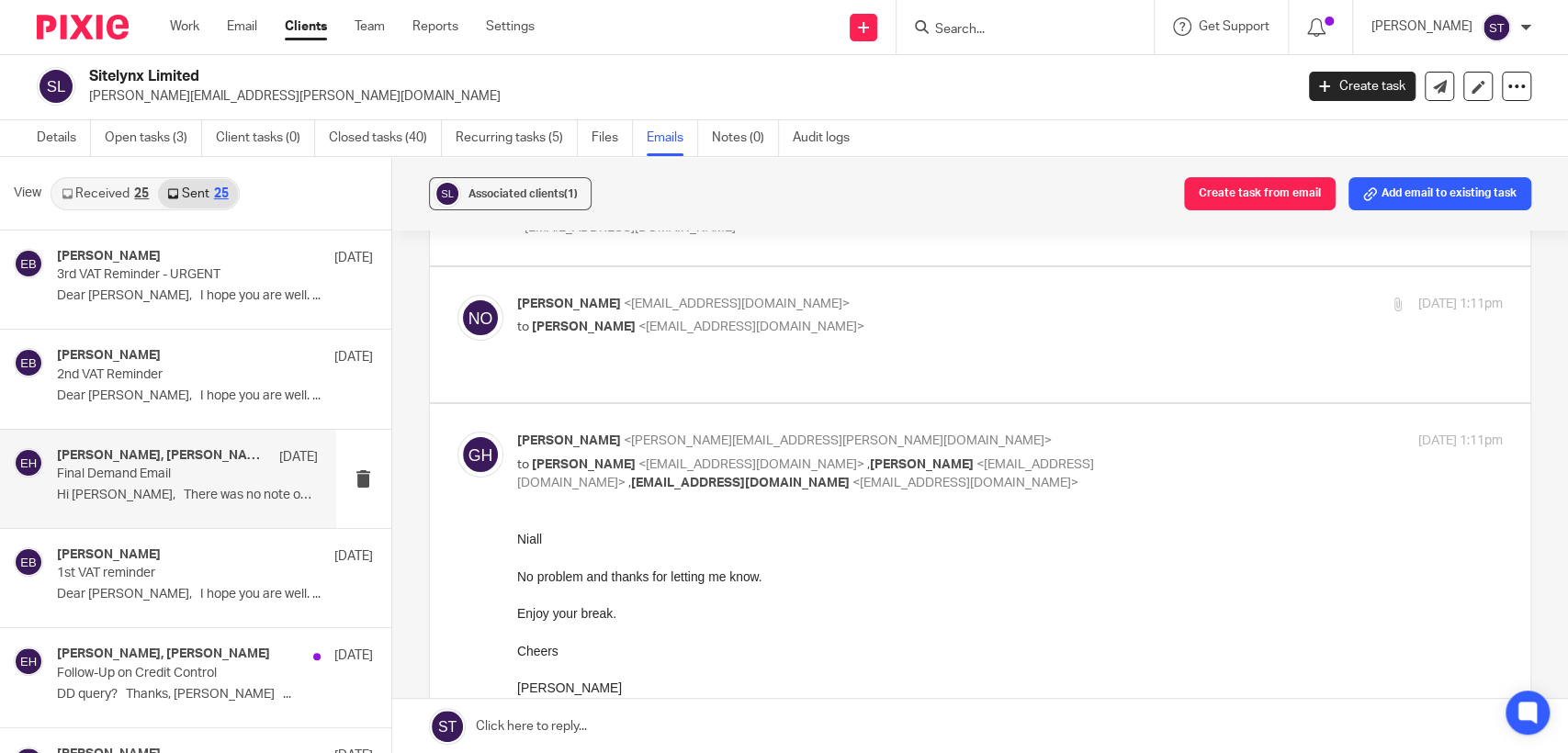
click at [747, 432] on p "[PERSON_NAME] <[PERSON_NAME][EMAIL_ADDRESS][PERSON_NAME][DOMAIN_NAME]>" at bounding box center [845, 442] width 658 height 19
checkbox input "false"
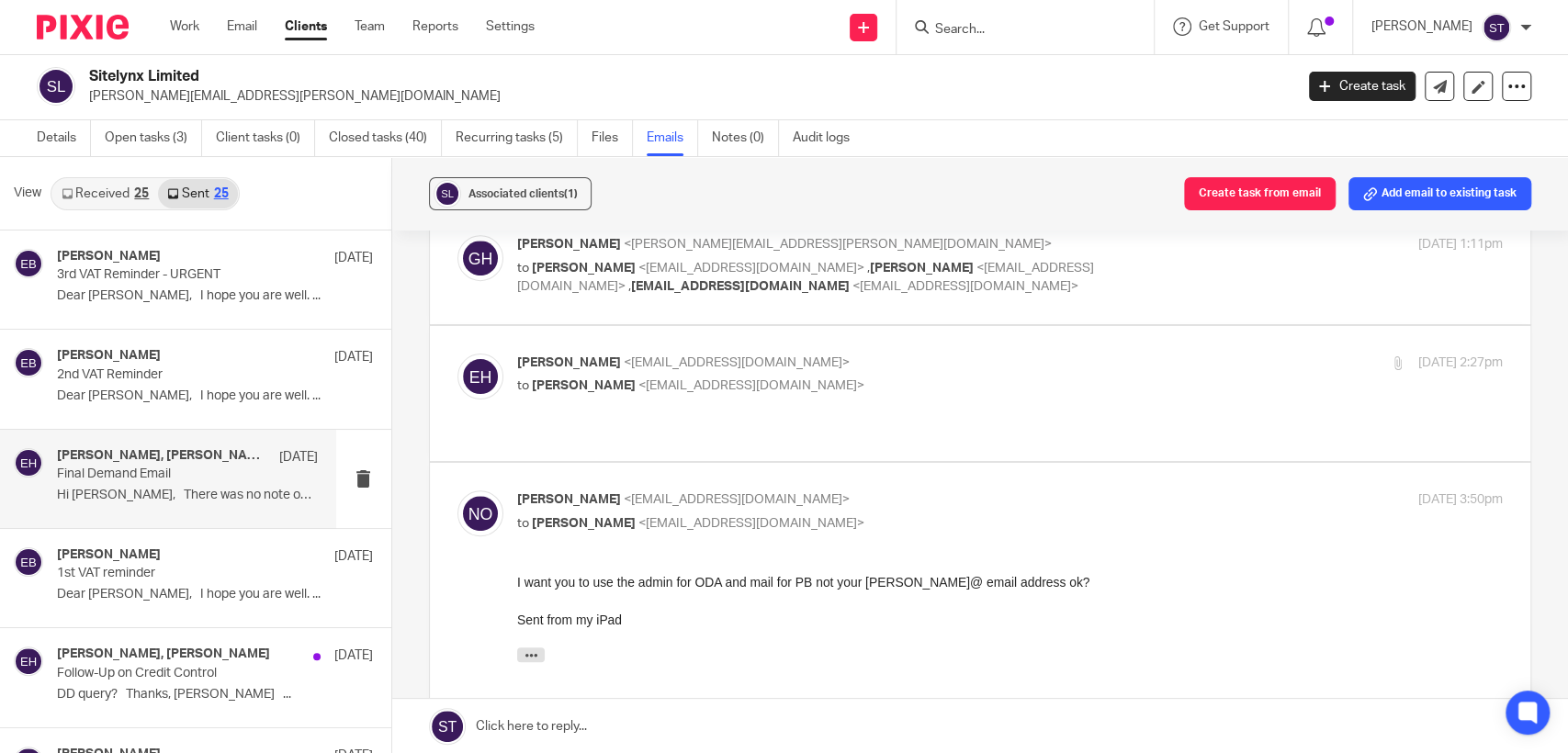
scroll to position [612, 0]
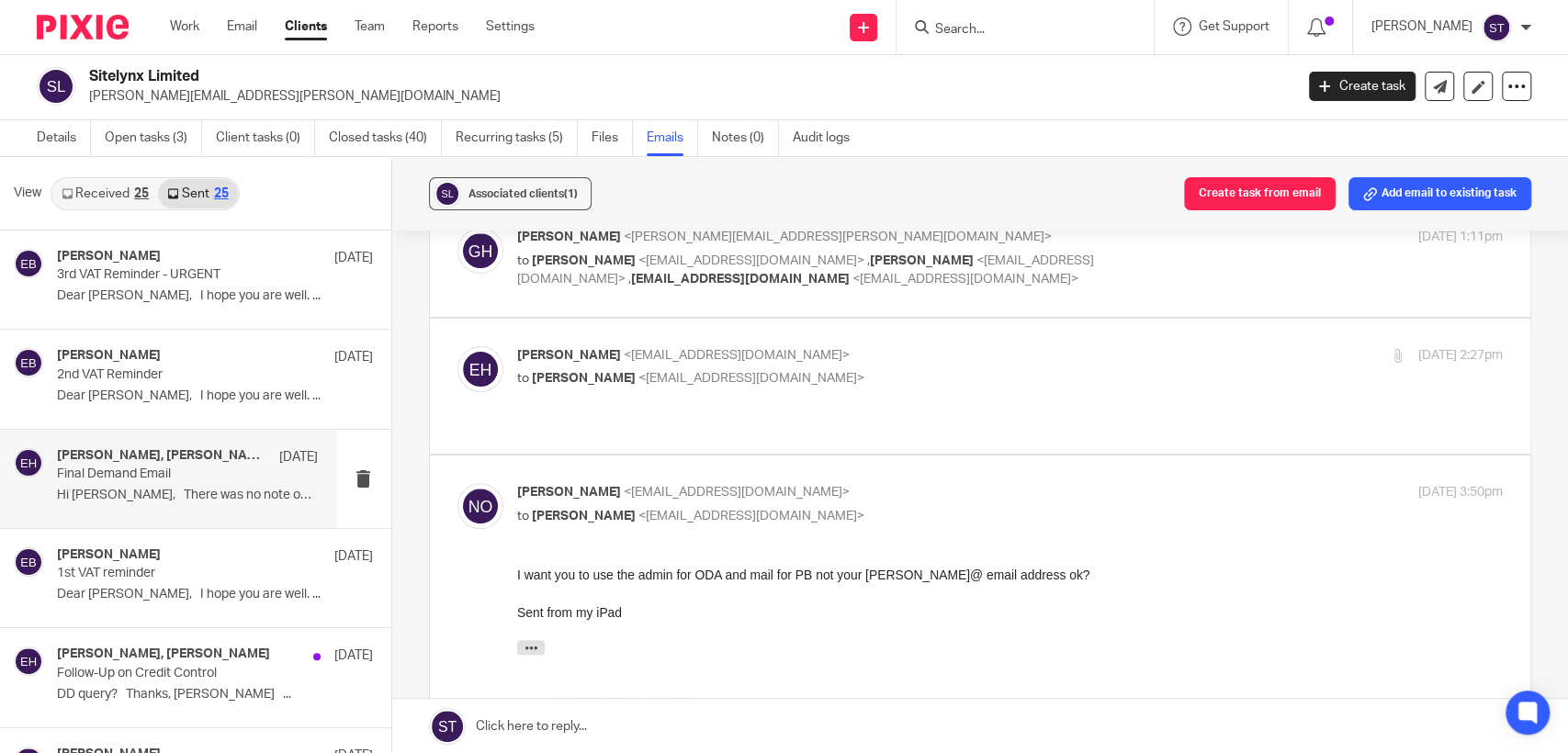
click at [764, 347] on div "[PERSON_NAME] <[EMAIL_ADDRESS][DOMAIN_NAME]> to [PERSON_NAME] <[EMAIL_ADDRESS][…" at bounding box center [845, 367] width 658 height 42
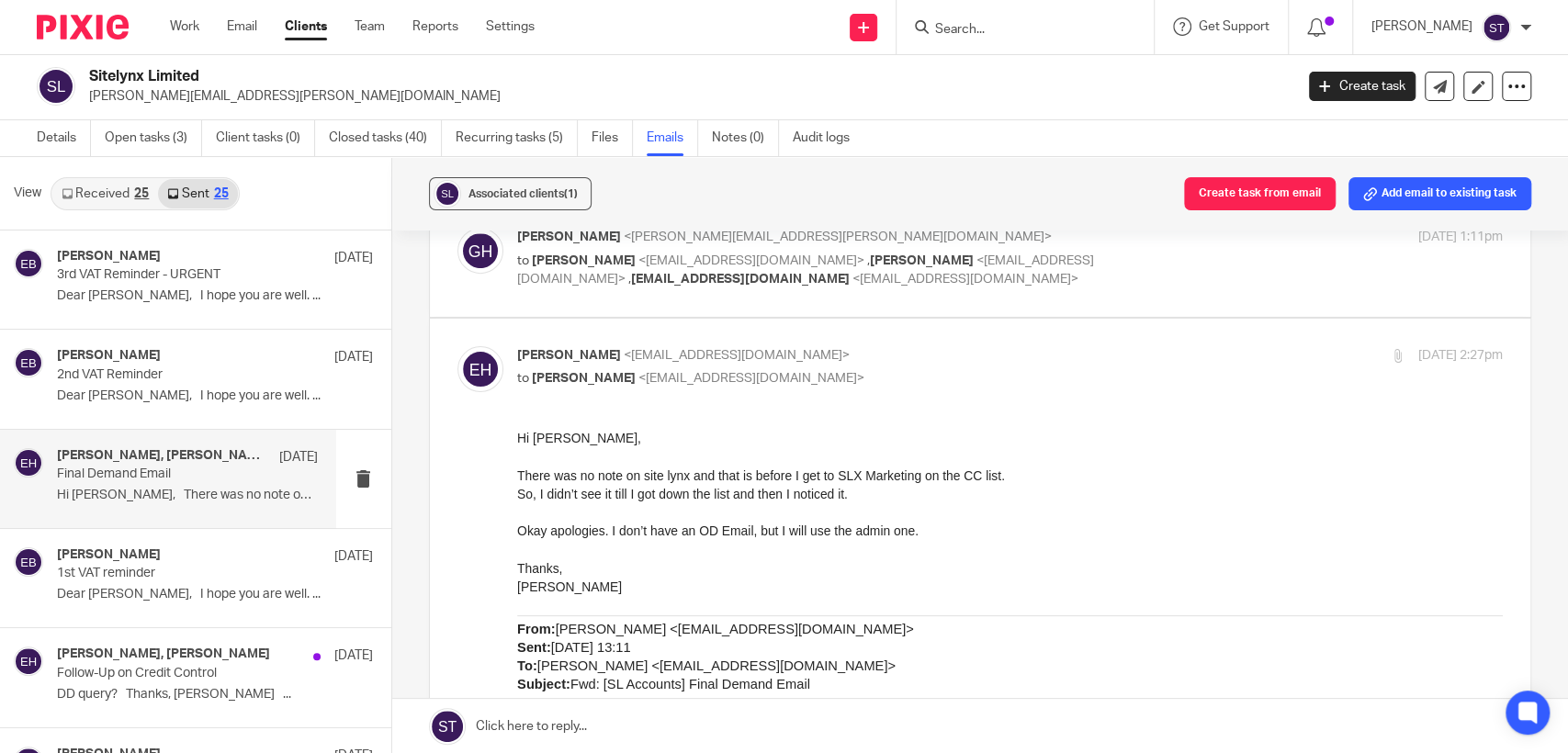
scroll to position [0, 0]
click at [764, 347] on div "[PERSON_NAME] <[EMAIL_ADDRESS][DOMAIN_NAME]> to [PERSON_NAME] <[EMAIL_ADDRESS][…" at bounding box center [845, 367] width 658 height 42
checkbox input "false"
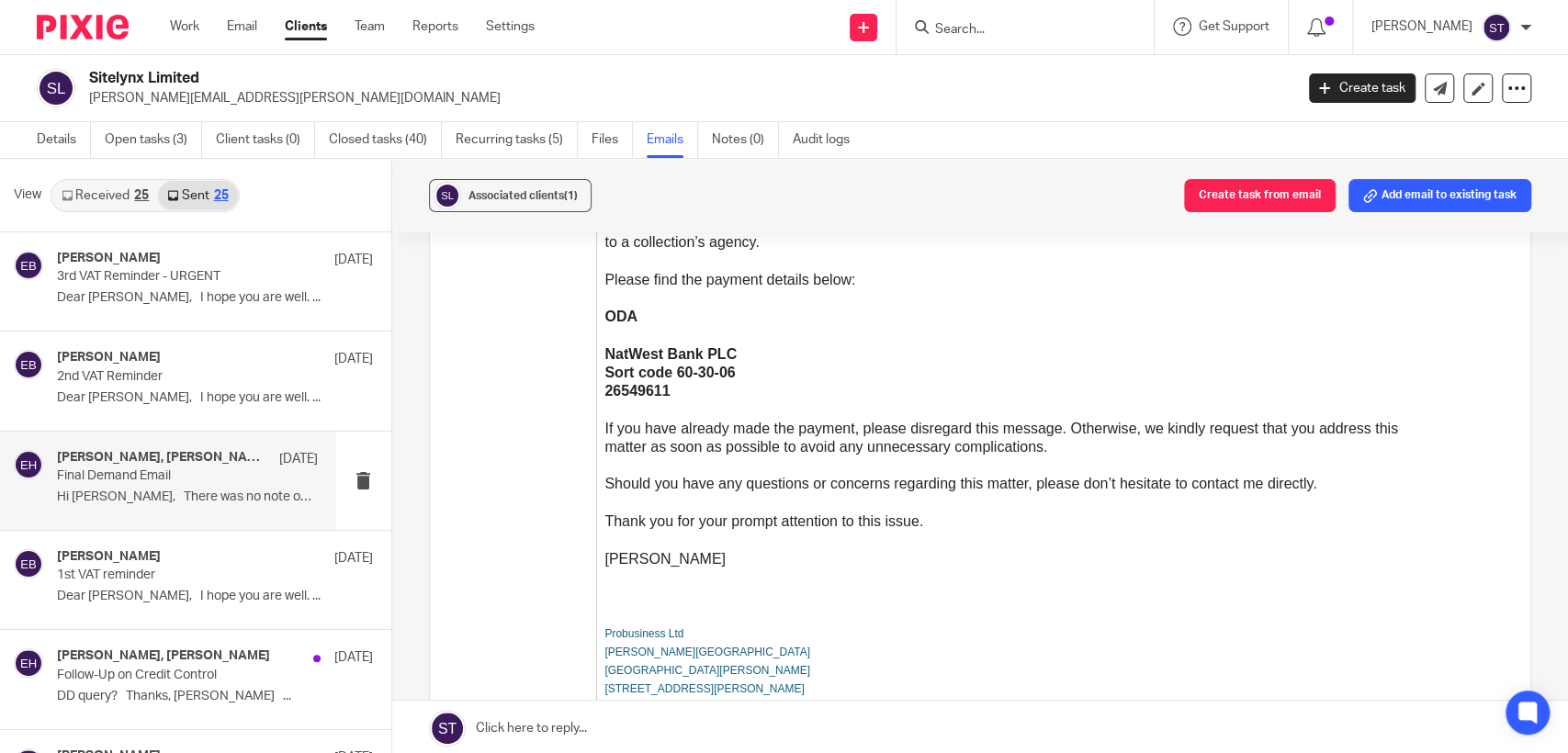
click at [94, 192] on link "Received 25" at bounding box center [105, 195] width 106 height 30
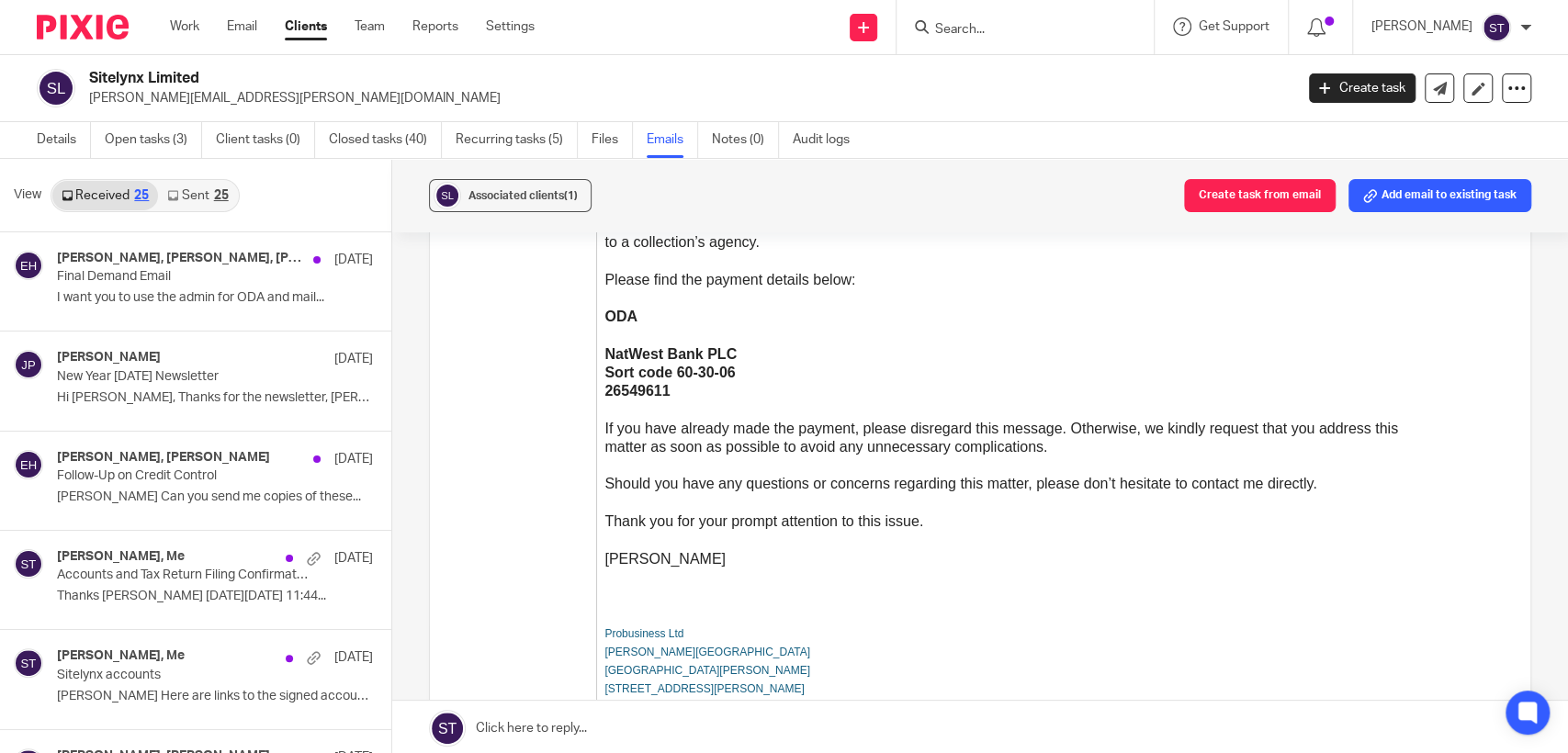
scroll to position [2, 0]
